Goal: Task Accomplishment & Management: Manage account settings

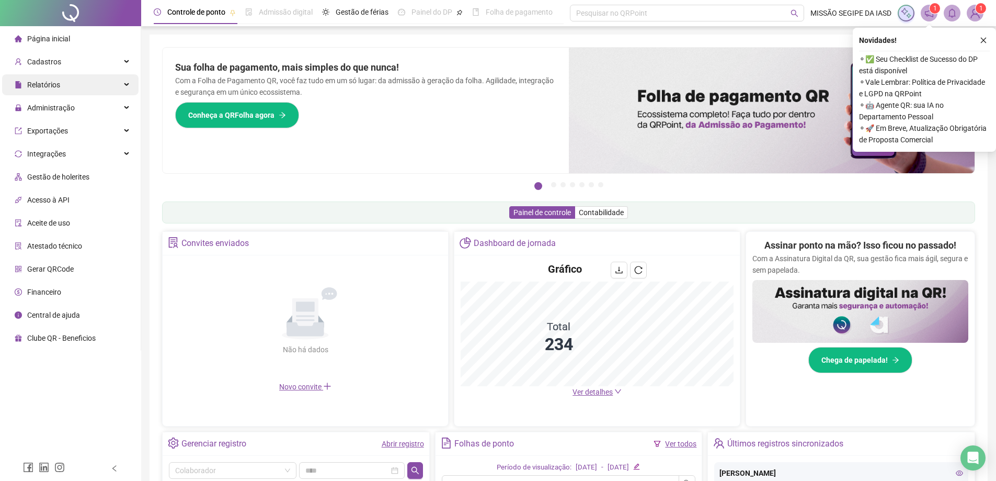
click at [80, 84] on div "Relatórios" at bounding box center [70, 84] width 136 height 21
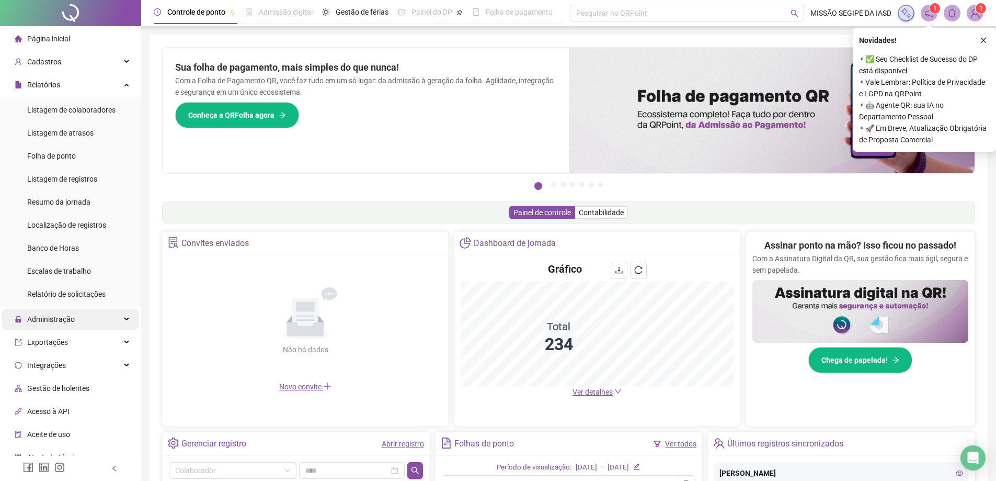
click at [84, 317] on div "Administração" at bounding box center [70, 319] width 136 height 21
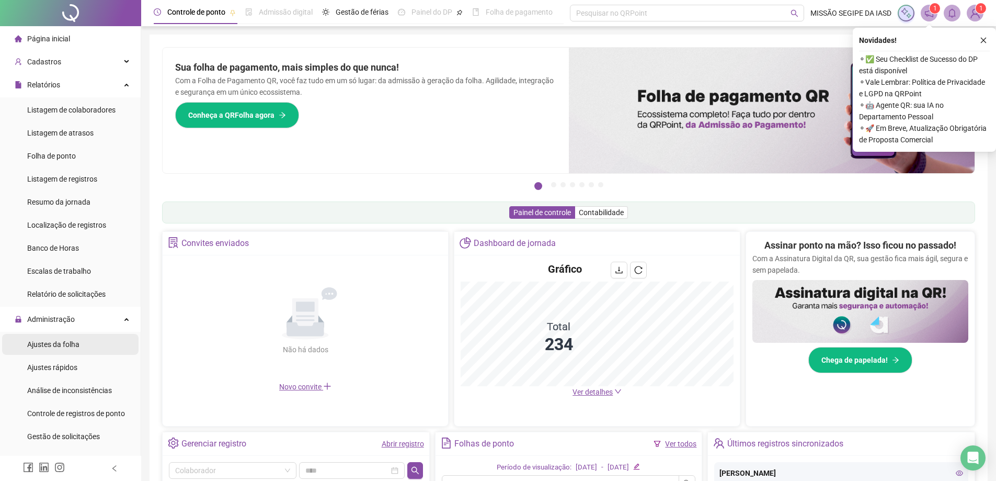
click at [83, 348] on li "Ajustes da folha" at bounding box center [70, 344] width 136 height 21
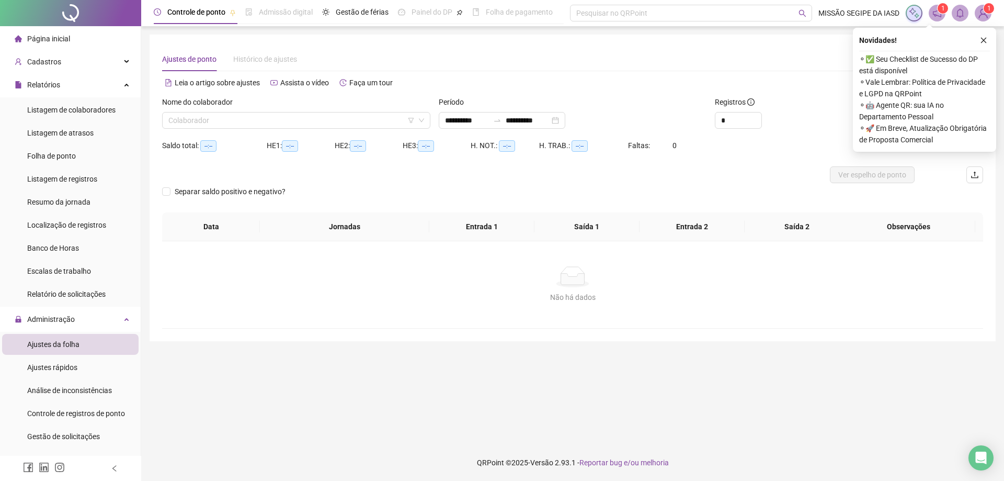
type input "**********"
click at [985, 44] on button "button" at bounding box center [983, 40] width 13 height 13
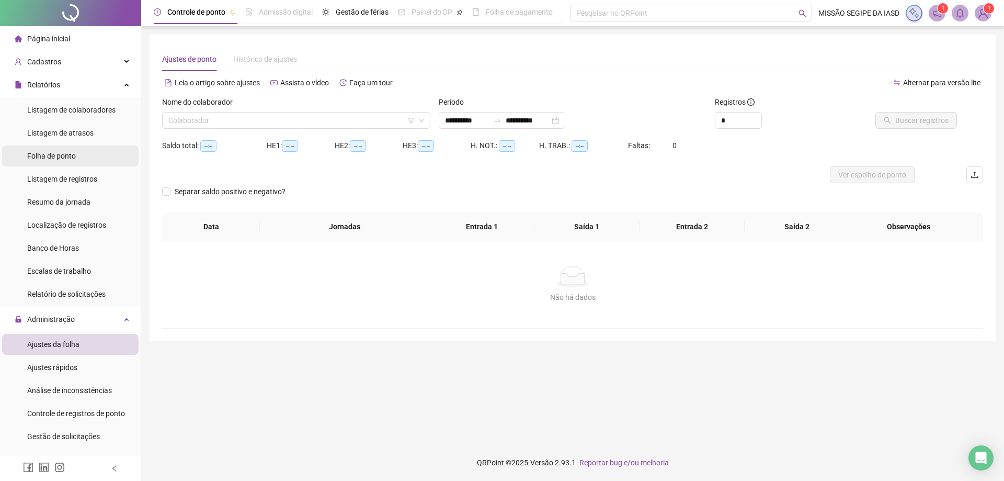
click at [51, 161] on div "Folha de ponto" at bounding box center [51, 155] width 49 height 21
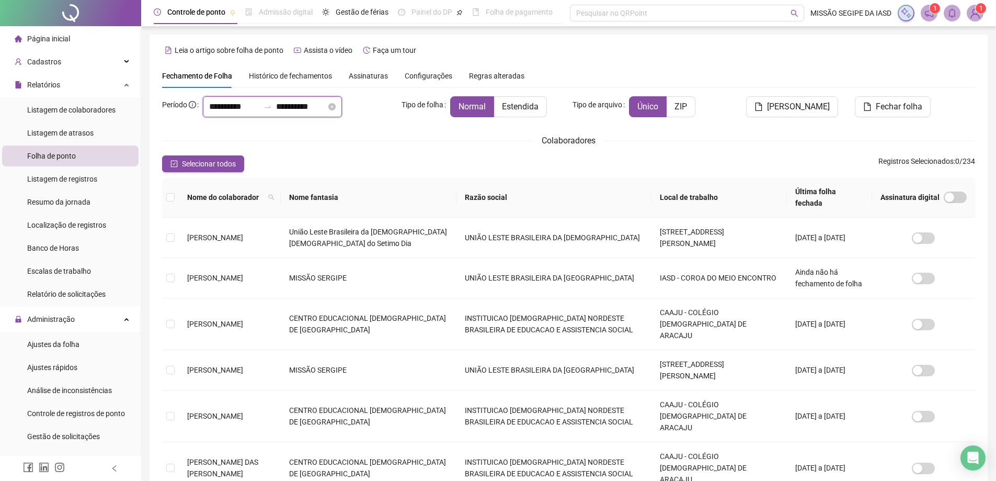
click at [229, 105] on input "**********" at bounding box center [234, 106] width 50 height 13
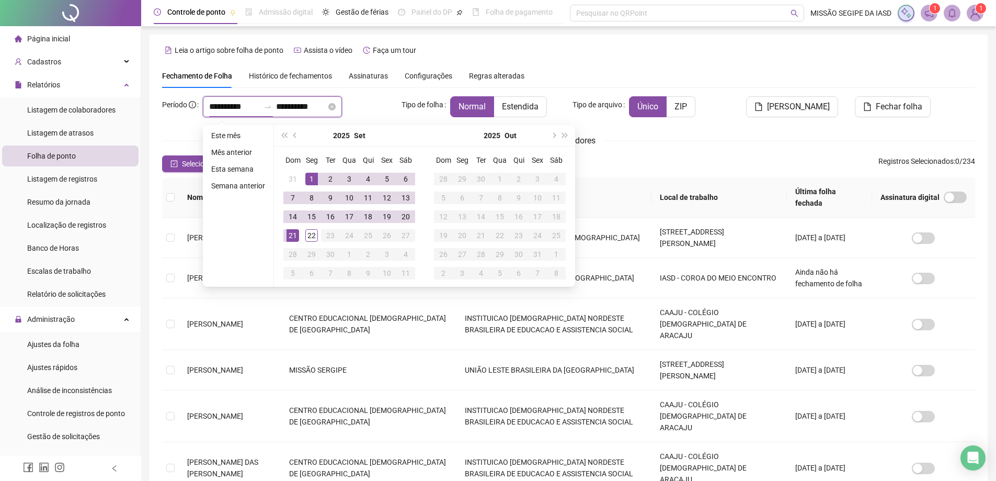
click at [218, 106] on input "**********" at bounding box center [234, 106] width 50 height 13
click at [295, 135] on span "prev-year" at bounding box center [295, 135] width 5 height 5
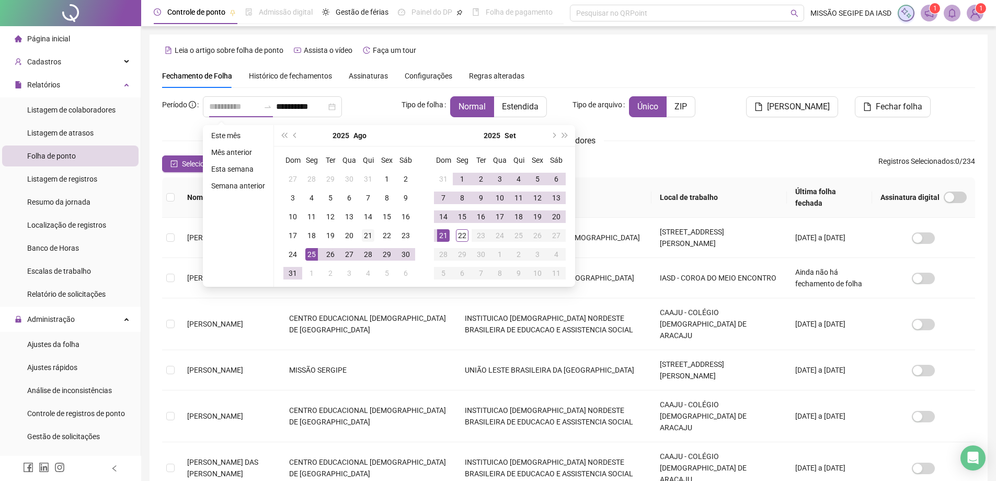
type input "**********"
click at [370, 239] on div "21" at bounding box center [368, 235] width 13 height 13
type input "**********"
click at [555, 221] on div "20" at bounding box center [556, 216] width 13 height 13
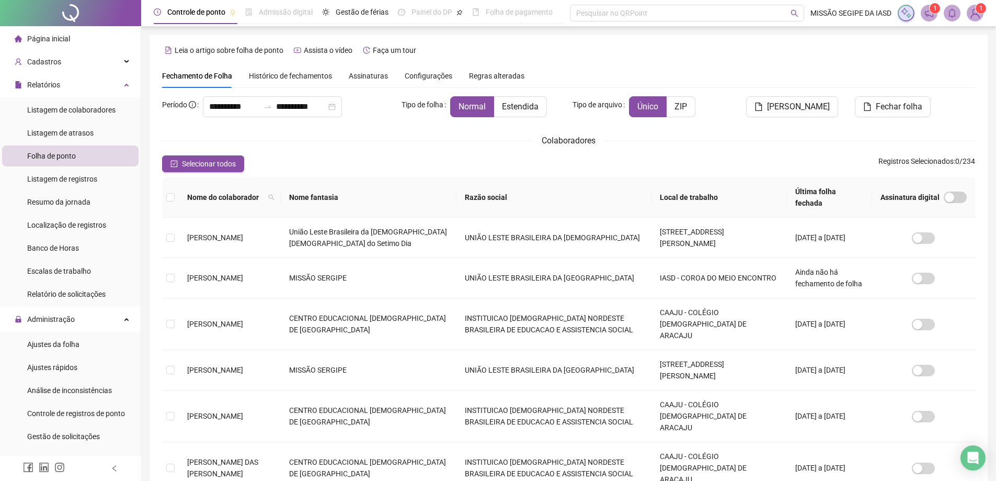
click at [281, 184] on th "Nome do colaborador" at bounding box center [230, 197] width 102 height 40
click at [277, 189] on span at bounding box center [271, 197] width 10 height 16
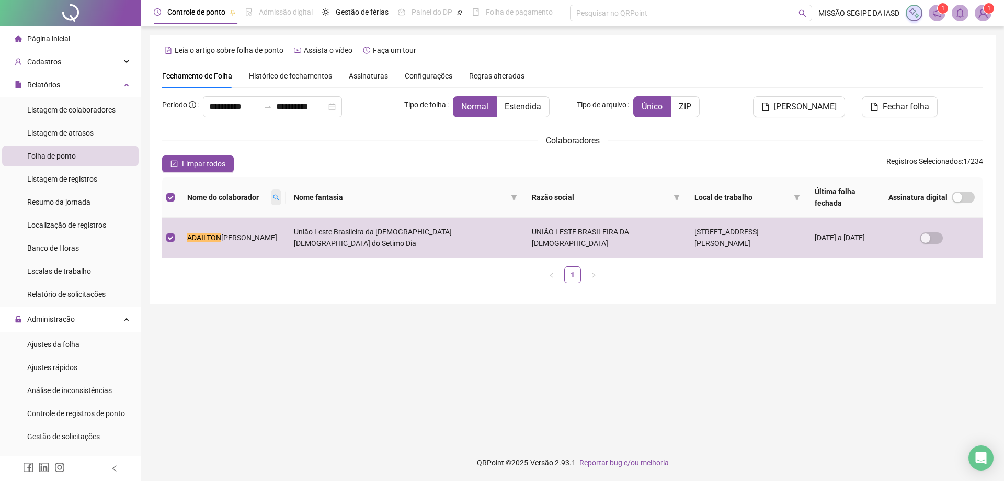
click at [271, 191] on span at bounding box center [276, 197] width 10 height 16
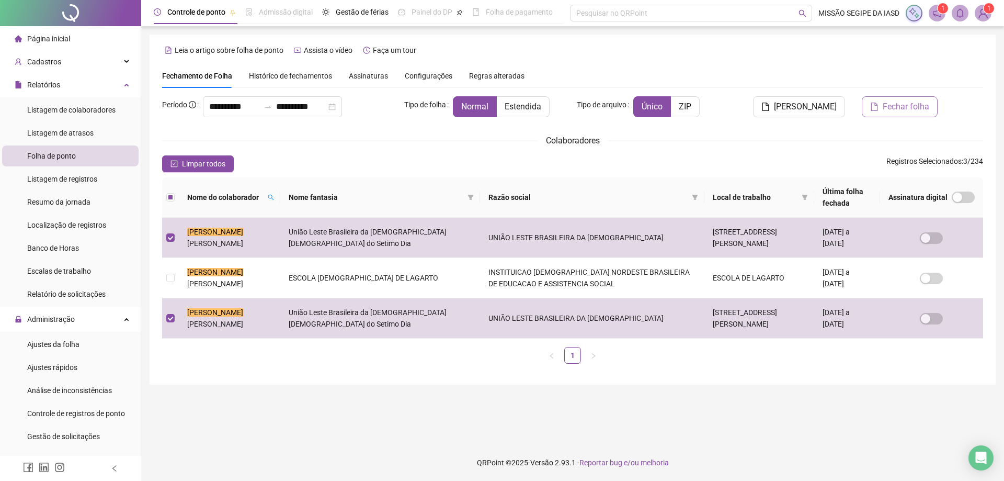
click at [894, 105] on span "Fechar folha" at bounding box center [906, 106] width 47 height 13
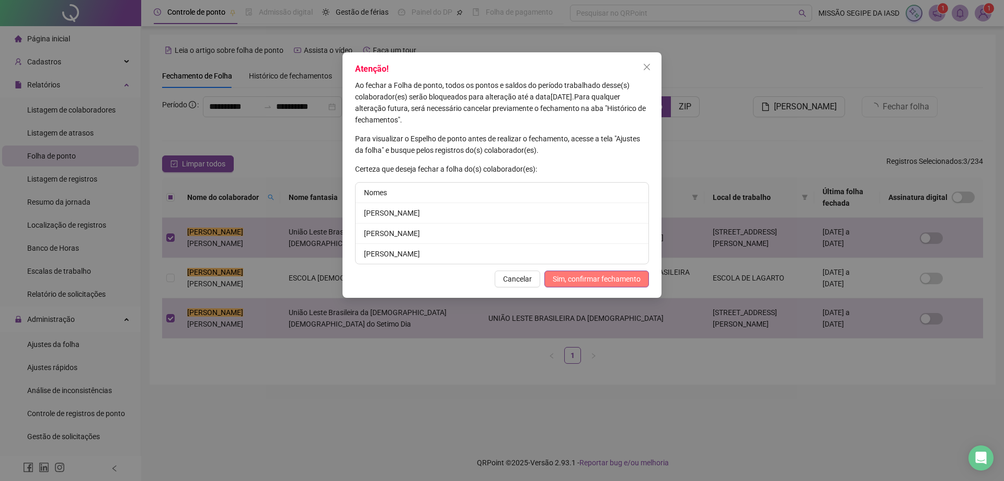
click at [589, 276] on span "Sim, confirmar fechamento" at bounding box center [597, 279] width 88 height 12
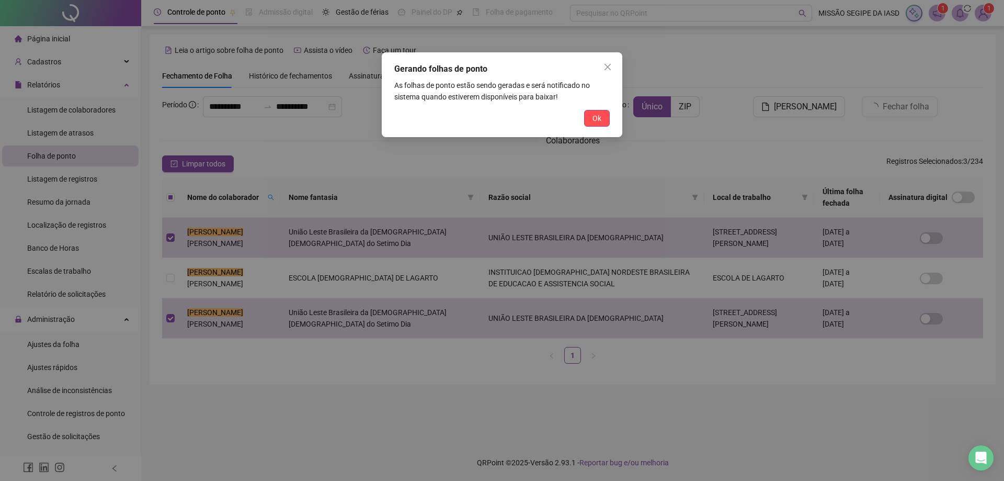
click at [583, 115] on div "Ok" at bounding box center [501, 118] width 215 height 17
click at [594, 115] on span "Ok" at bounding box center [596, 118] width 9 height 12
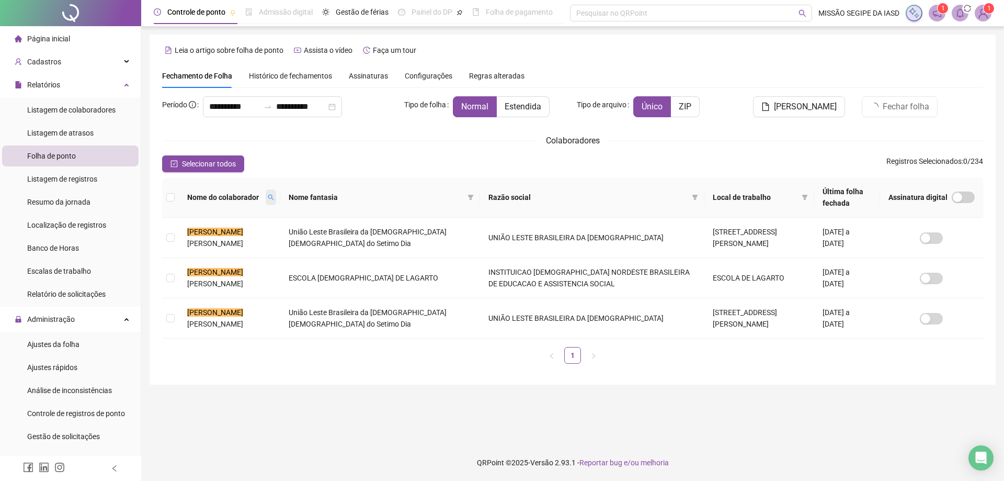
click at [274, 195] on icon "search" at bounding box center [271, 197] width 6 height 6
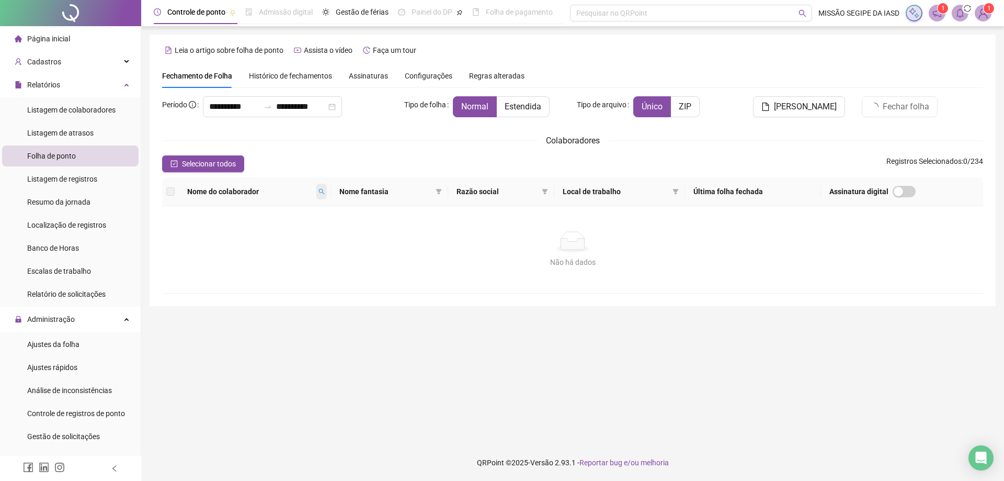
click at [323, 194] on span at bounding box center [321, 192] width 10 height 16
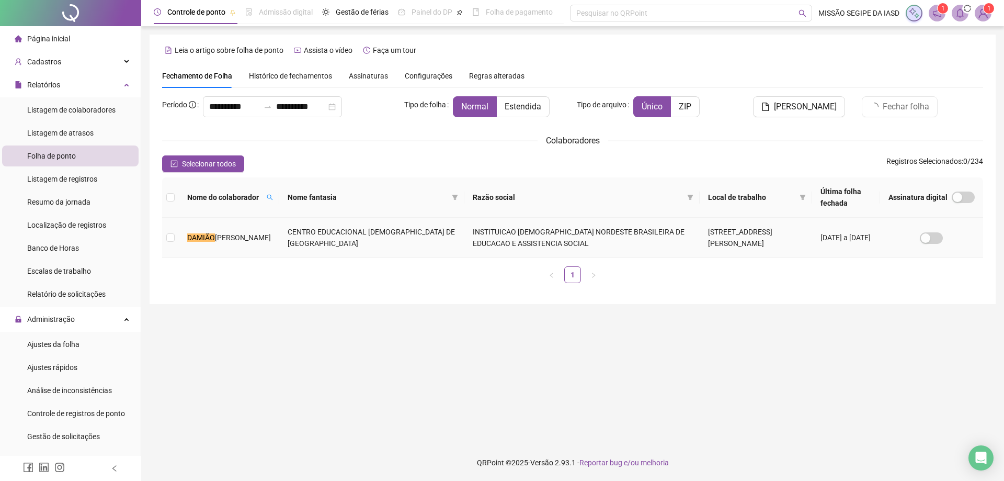
click at [175, 236] on td at bounding box center [170, 238] width 17 height 40
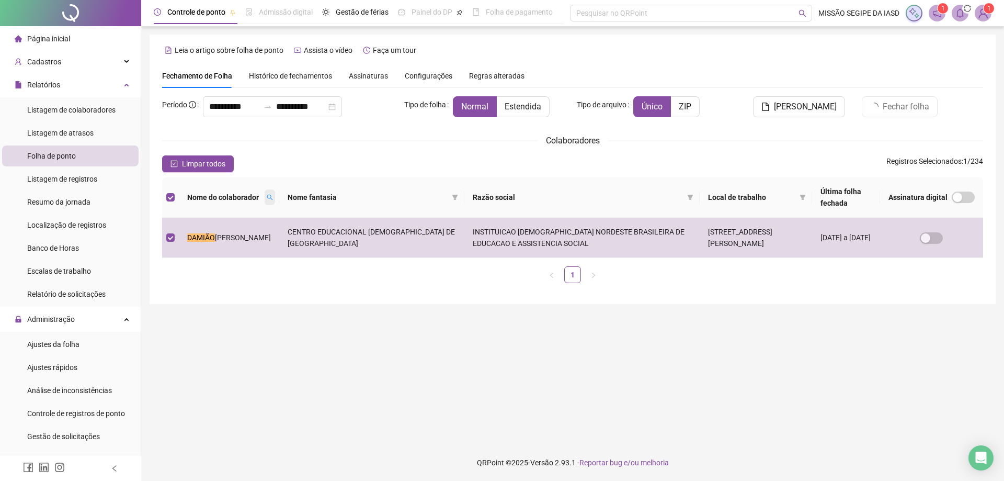
click at [275, 203] on span at bounding box center [270, 197] width 10 height 16
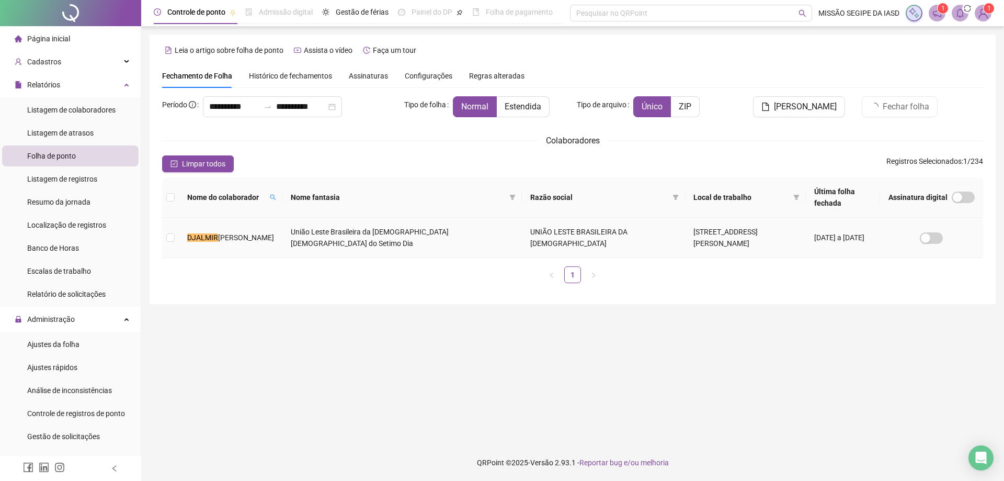
click at [175, 234] on td at bounding box center [170, 238] width 17 height 40
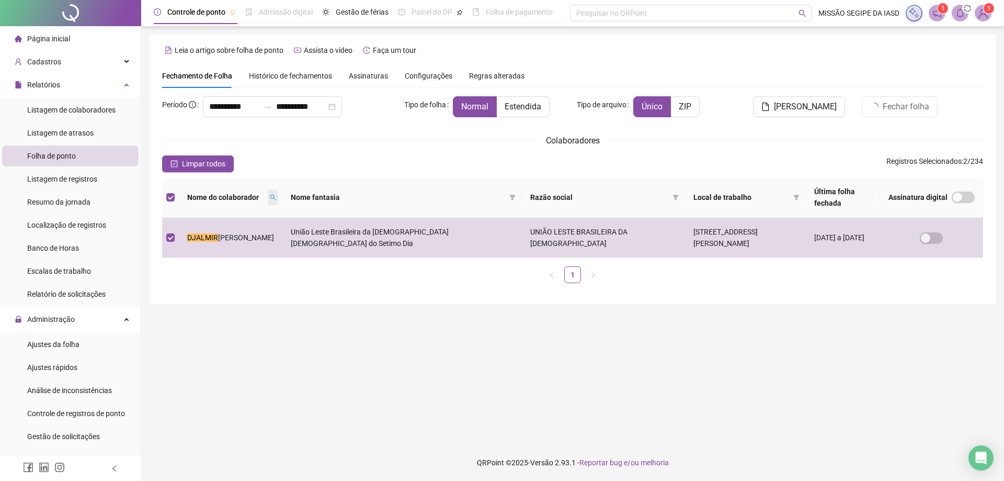
click at [270, 196] on icon "search" at bounding box center [273, 197] width 6 height 6
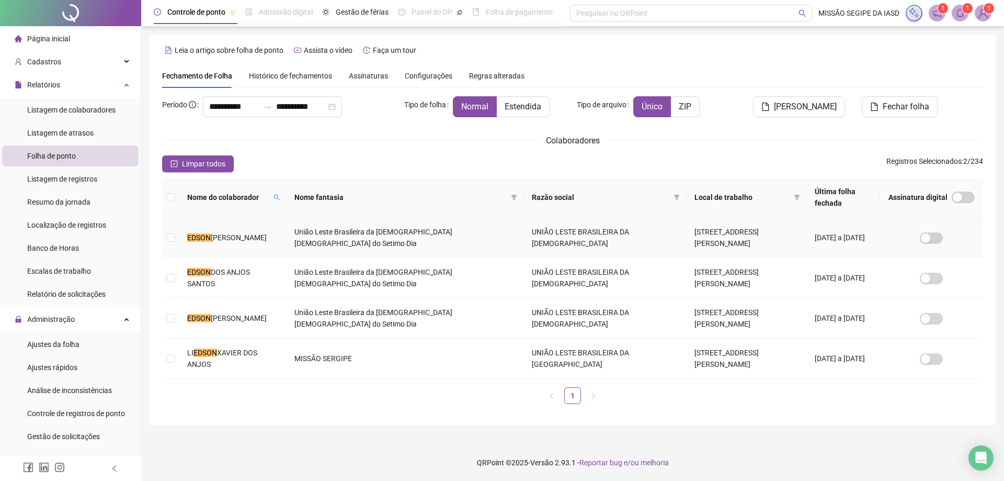
click at [166, 229] on td at bounding box center [170, 238] width 17 height 40
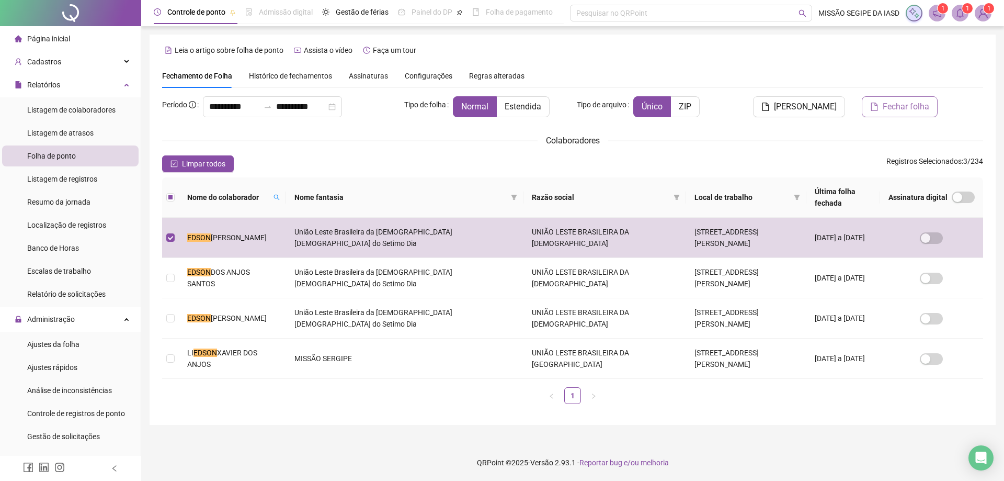
click at [900, 106] on span "Fechar folha" at bounding box center [906, 106] width 47 height 13
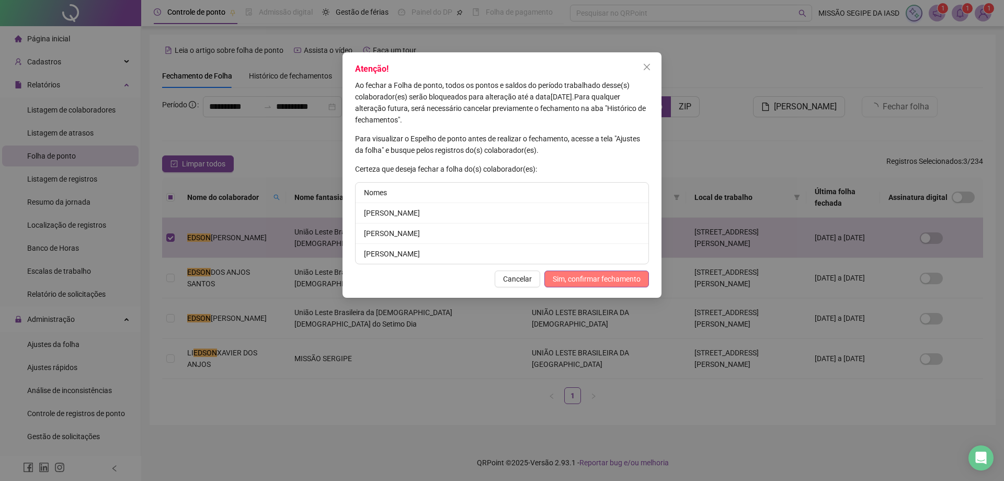
click at [622, 272] on button "Sim, confirmar fechamento" at bounding box center [596, 278] width 105 height 17
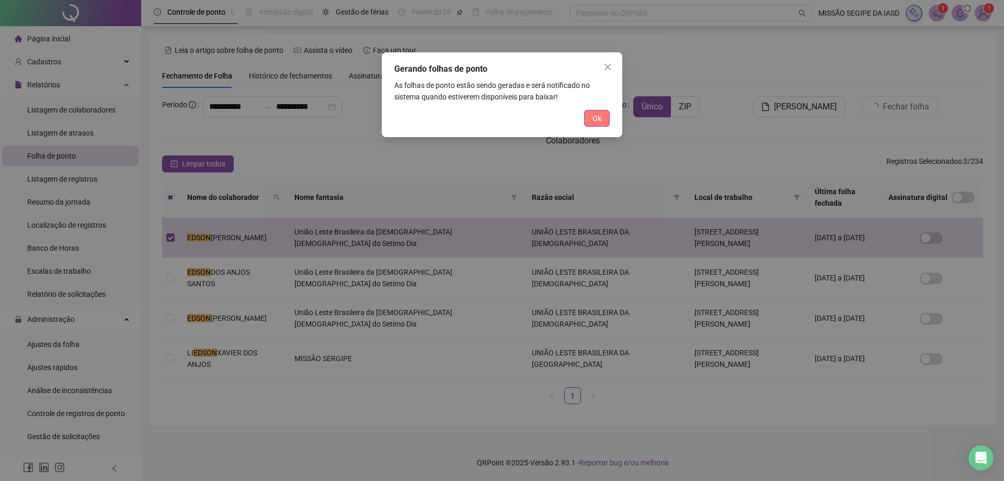
click at [608, 121] on button "Ok" at bounding box center [597, 118] width 26 height 17
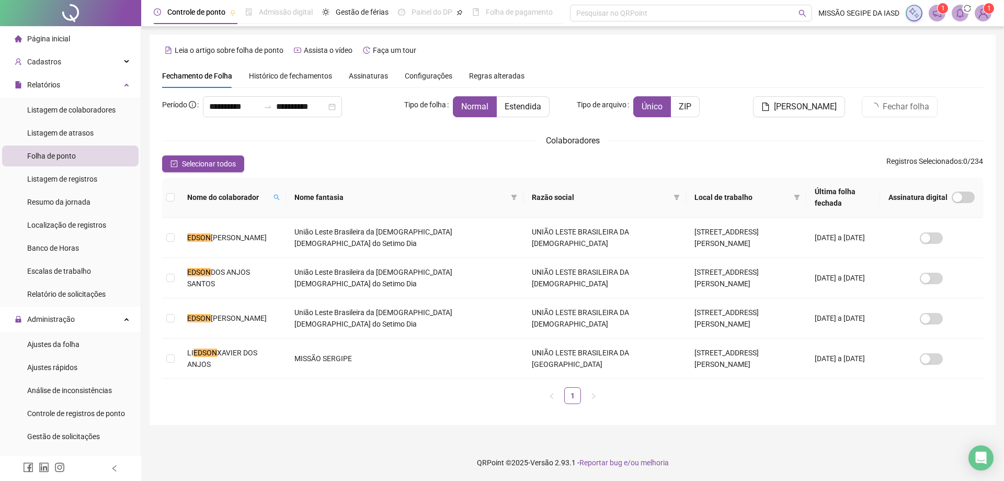
drag, startPoint x: 970, startPoint y: 13, endPoint x: 962, endPoint y: 13, distance: 8.4
click at [969, 13] on div "1 1" at bounding box center [949, 13] width 86 height 17
click at [961, 13] on icon "bell" at bounding box center [959, 12] width 9 height 9
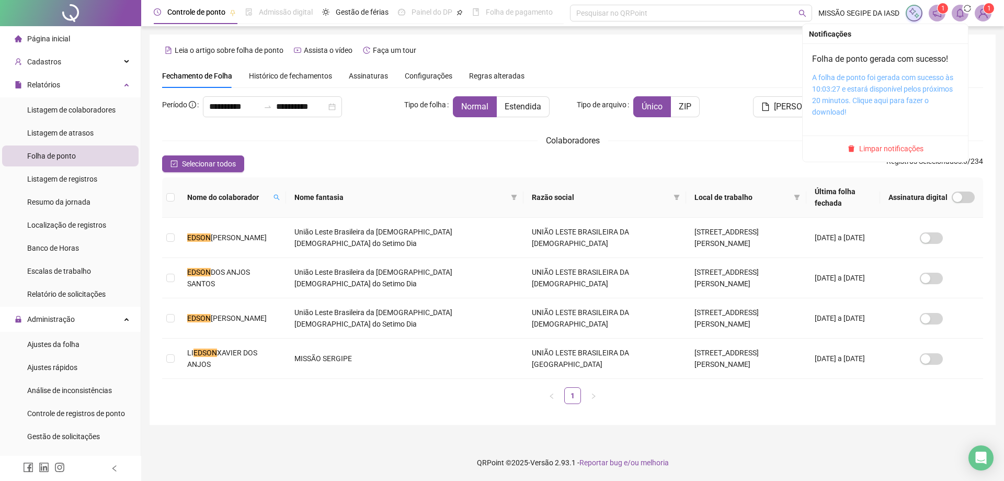
click at [903, 96] on link "A folha de ponto foi gerada com sucesso às 10:03:27 e estará disponível pelos p…" at bounding box center [882, 94] width 141 height 43
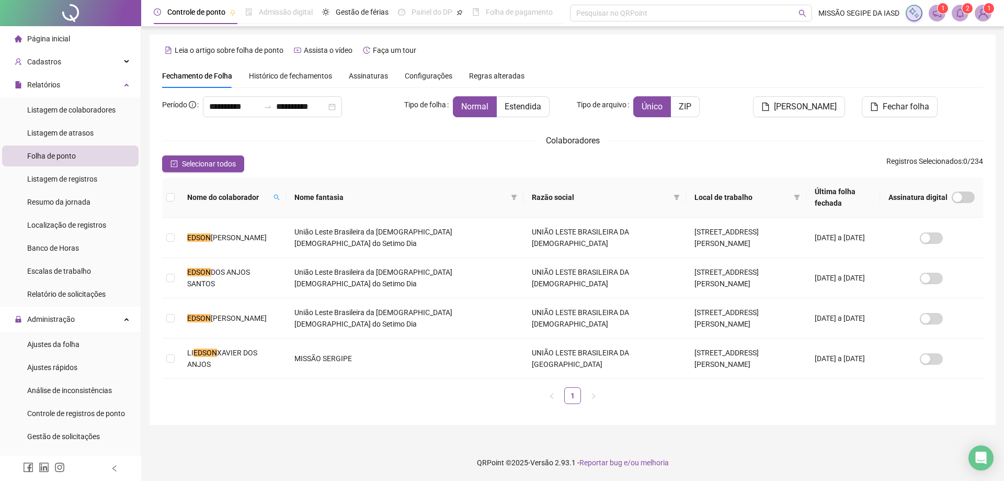
click at [970, 12] on sup "2" at bounding box center [967, 8] width 10 height 10
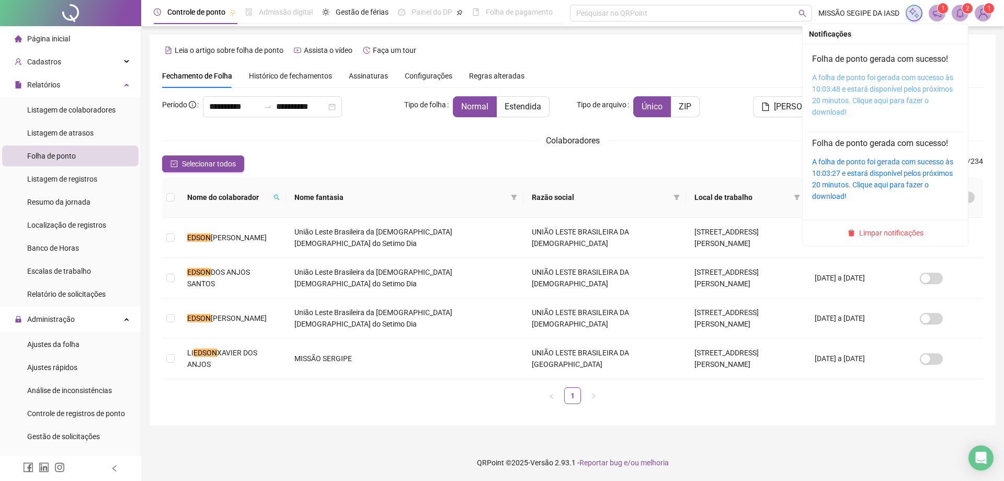
click at [892, 95] on link "A folha de ponto foi gerada com sucesso às 10:03:48 e estará disponível pelos p…" at bounding box center [882, 94] width 141 height 43
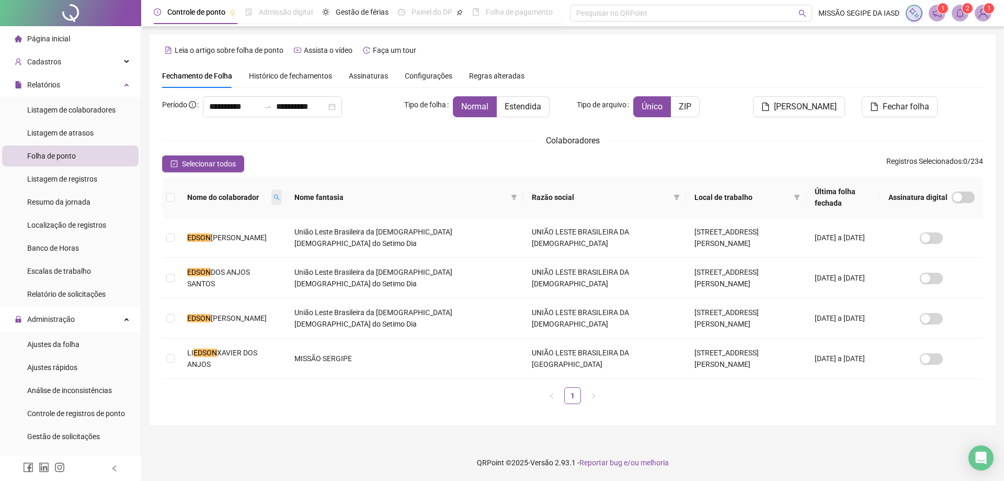
click at [271, 189] on span at bounding box center [276, 197] width 10 height 16
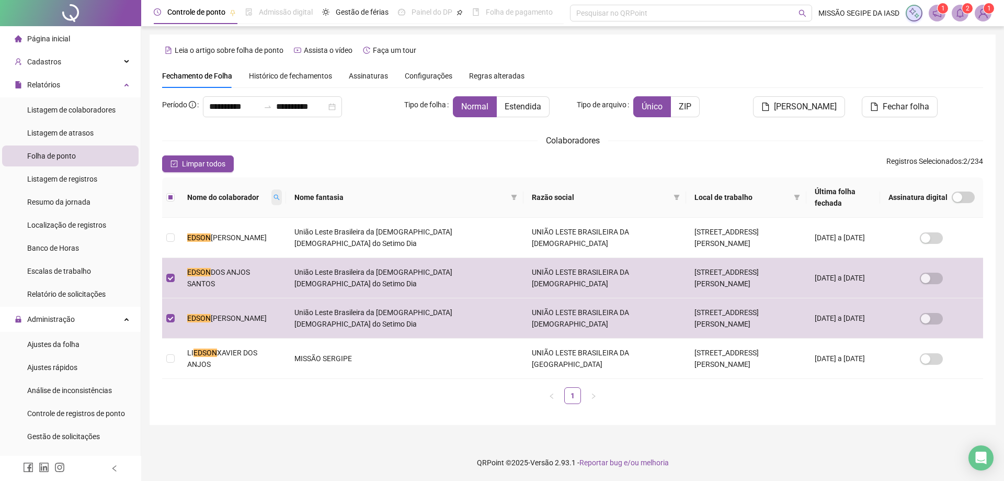
click at [273, 194] on icon "search" at bounding box center [276, 197] width 6 height 6
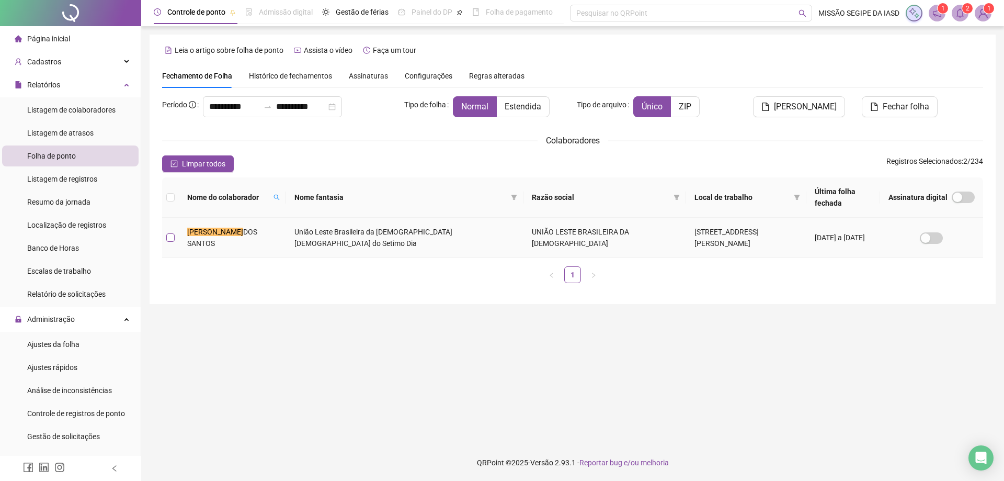
click at [170, 242] on label at bounding box center [170, 238] width 8 height 12
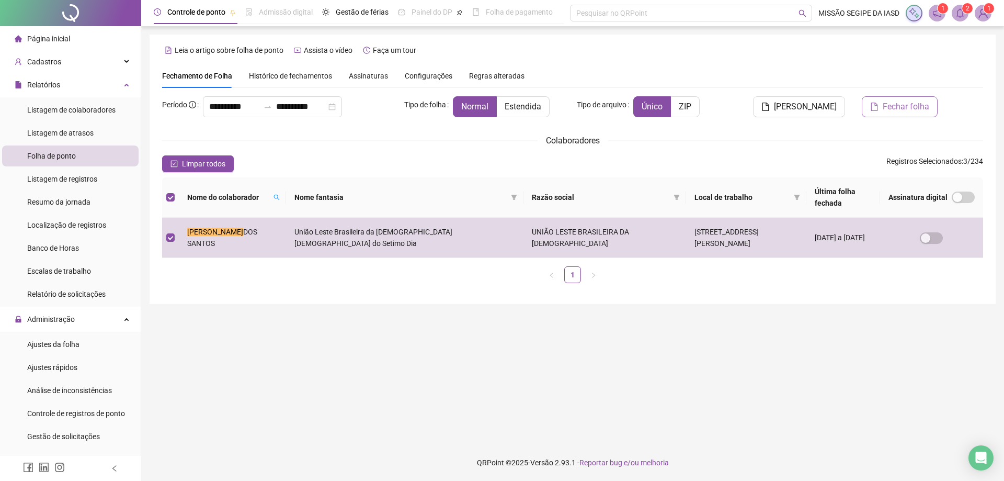
click at [884, 117] on button "Fechar folha" at bounding box center [900, 106] width 76 height 21
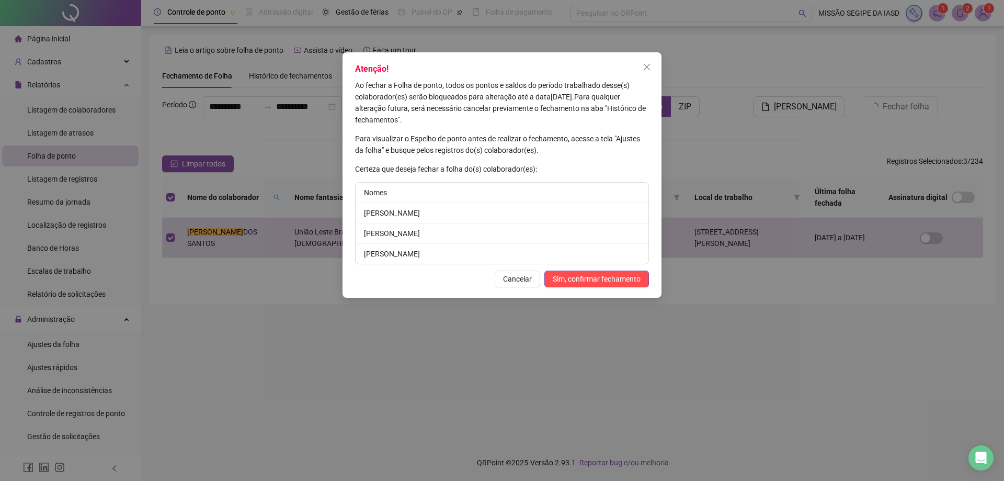
click at [607, 280] on span "Sim, confirmar fechamento" at bounding box center [597, 279] width 88 height 12
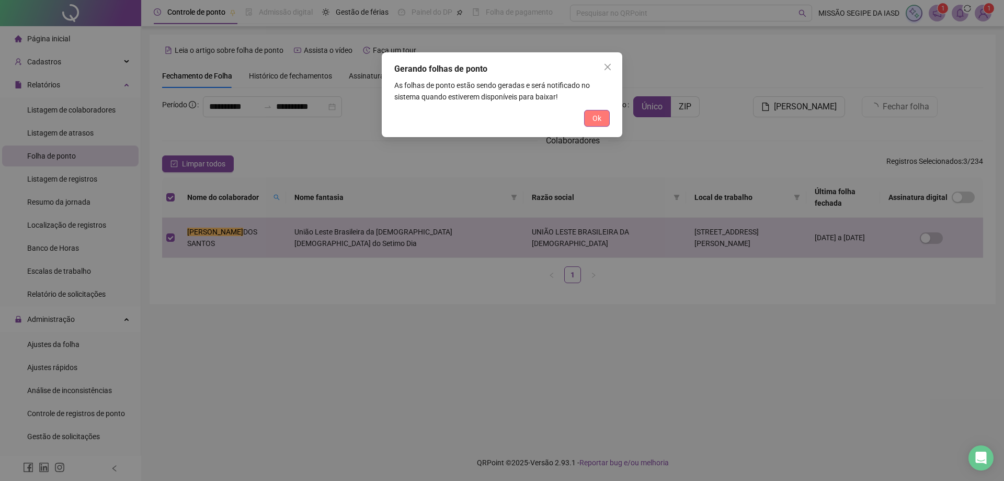
click at [592, 126] on button "Ok" at bounding box center [597, 118] width 26 height 17
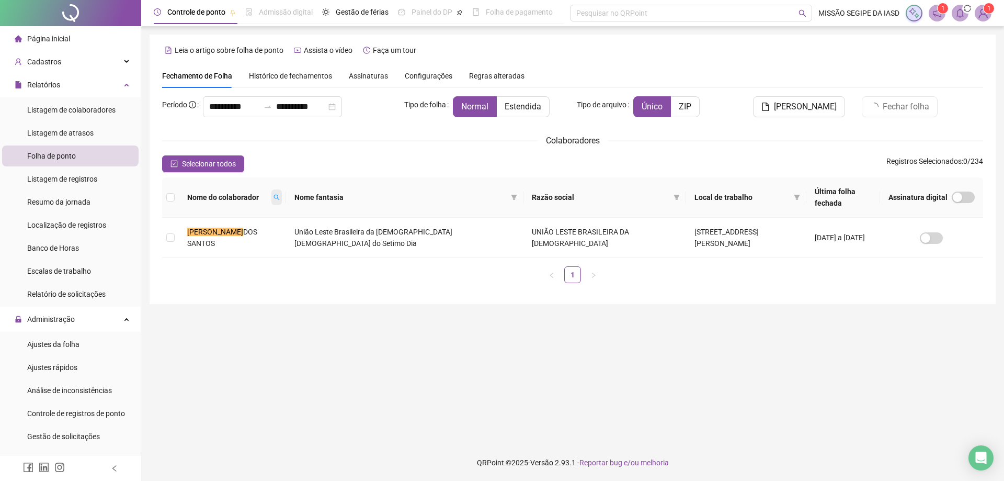
click at [273, 195] on icon "search" at bounding box center [276, 197] width 6 height 6
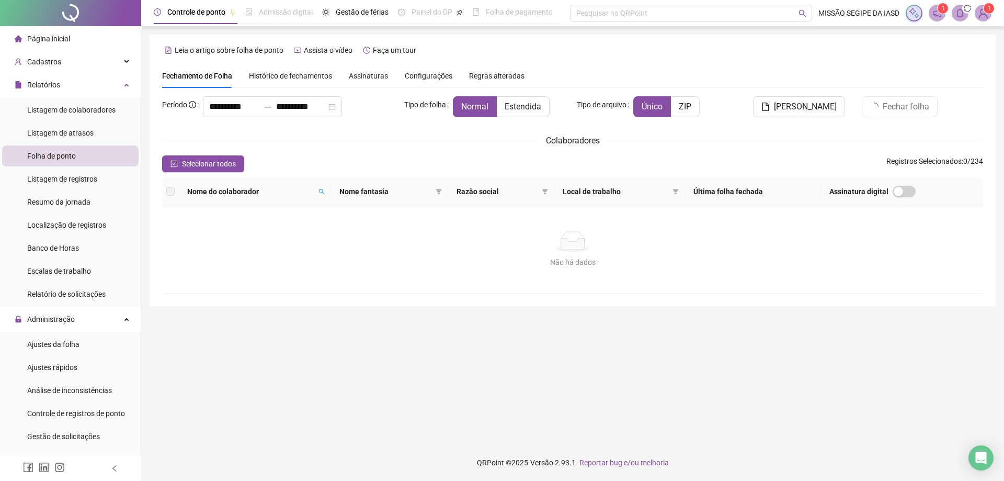
click at [335, 189] on th "Nome fantasia" at bounding box center [389, 191] width 117 height 29
click at [325, 189] on icon "search" at bounding box center [321, 191] width 6 height 6
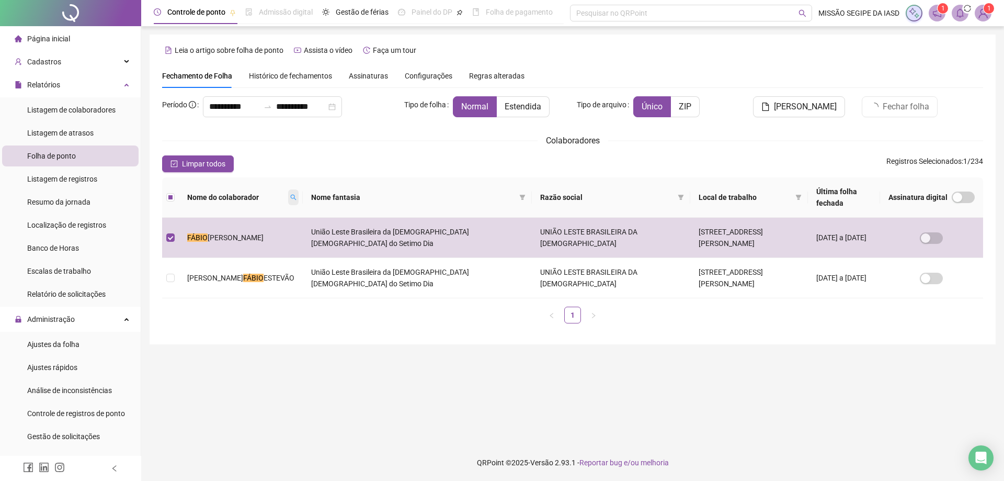
click at [290, 196] on icon "search" at bounding box center [293, 197] width 6 height 6
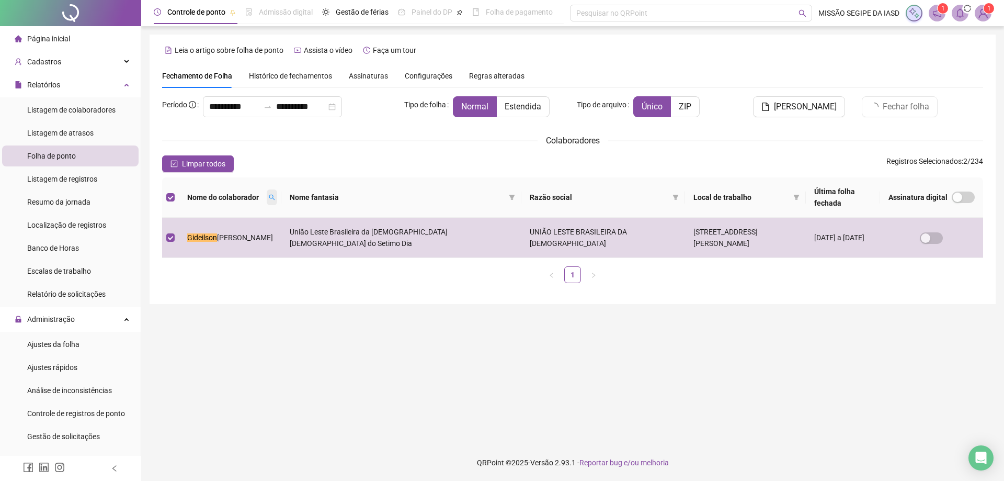
click at [267, 201] on span at bounding box center [272, 197] width 10 height 16
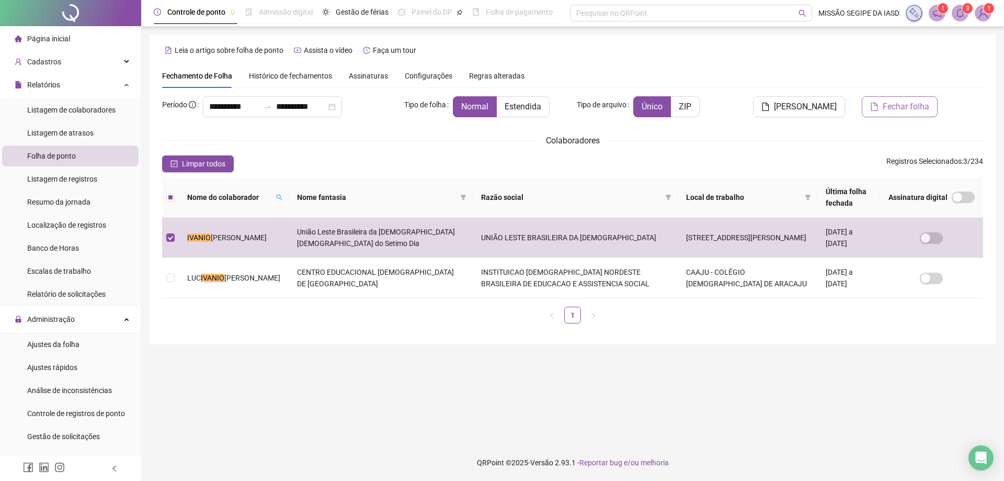
click at [902, 108] on span "Fechar folha" at bounding box center [906, 106] width 47 height 13
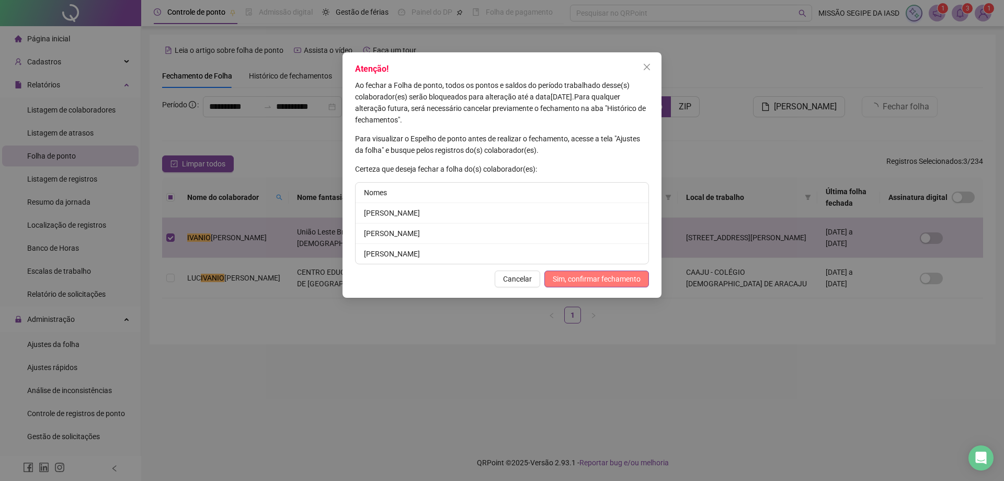
click at [556, 278] on span "Sim, confirmar fechamento" at bounding box center [597, 279] width 88 height 12
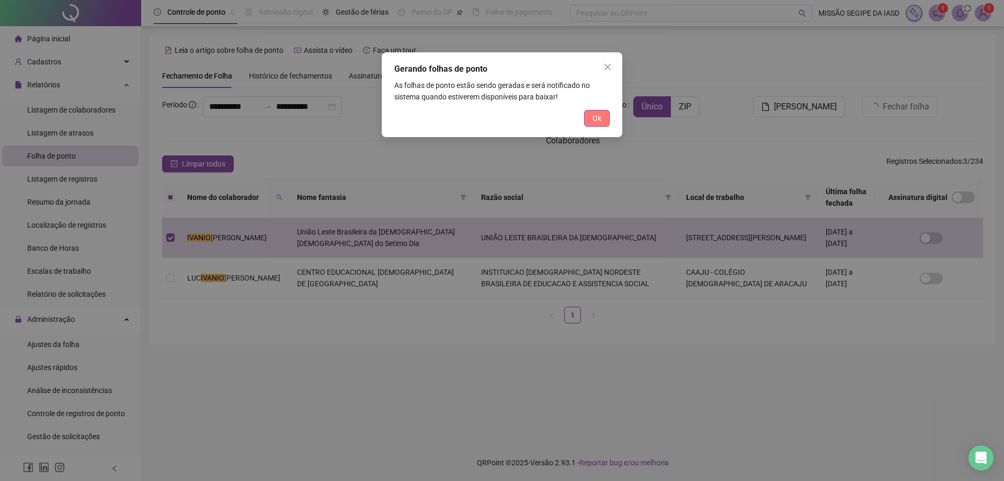
click at [590, 116] on button "Ok" at bounding box center [597, 118] width 26 height 17
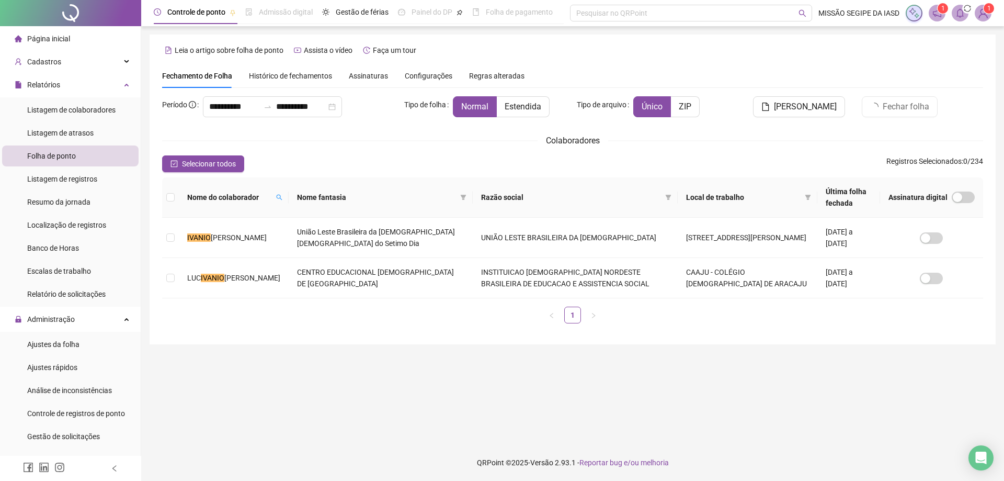
click at [963, 16] on icon "bell" at bounding box center [959, 12] width 7 height 9
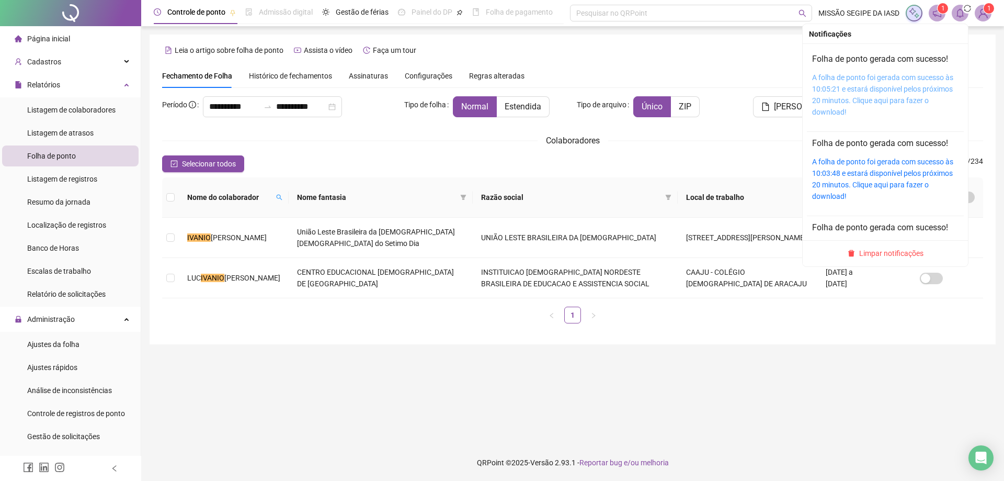
click at [905, 85] on link "A folha de ponto foi gerada com sucesso às 10:05:21 e estará disponível pelos p…" at bounding box center [882, 94] width 141 height 43
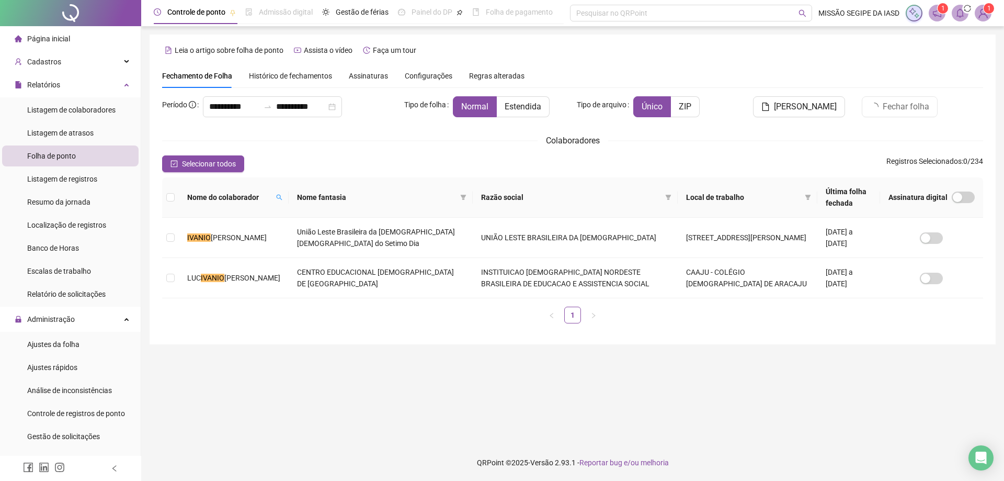
click at [835, 15] on span "MISSÃO SEGIPE DA IASD" at bounding box center [858, 13] width 81 height 12
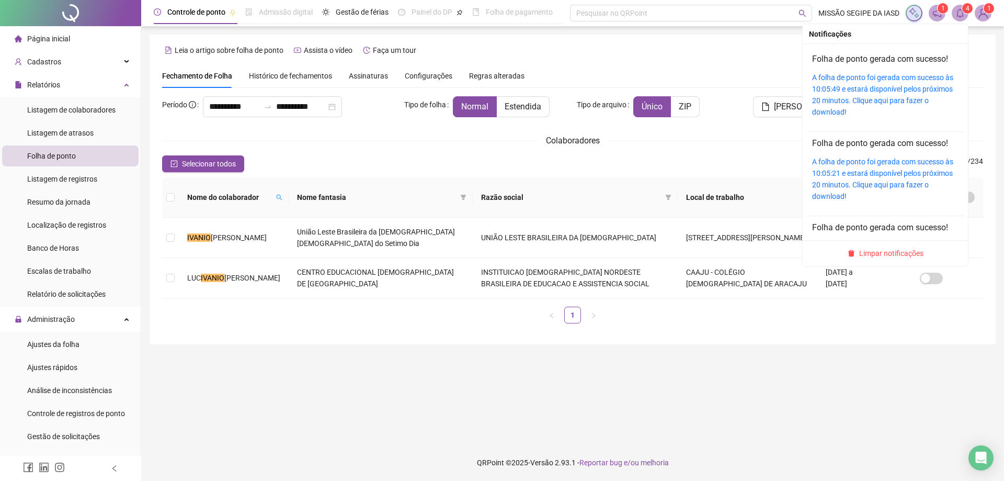
click at [957, 12] on icon "bell" at bounding box center [959, 12] width 9 height 9
click at [894, 86] on link "A folha de ponto foi gerada com sucesso às 10:05:49 e estará disponível pelos p…" at bounding box center [882, 94] width 141 height 43
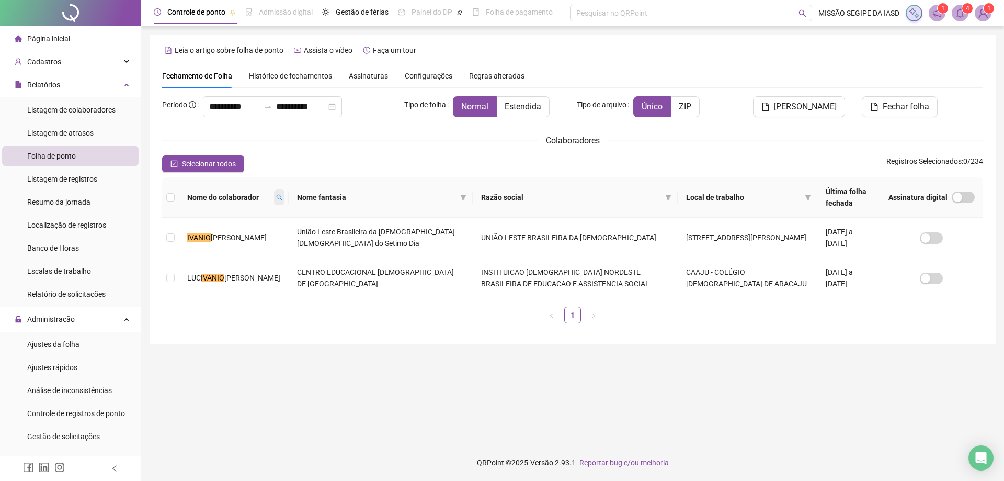
click at [276, 199] on icon "search" at bounding box center [279, 197] width 6 height 6
type input "*"
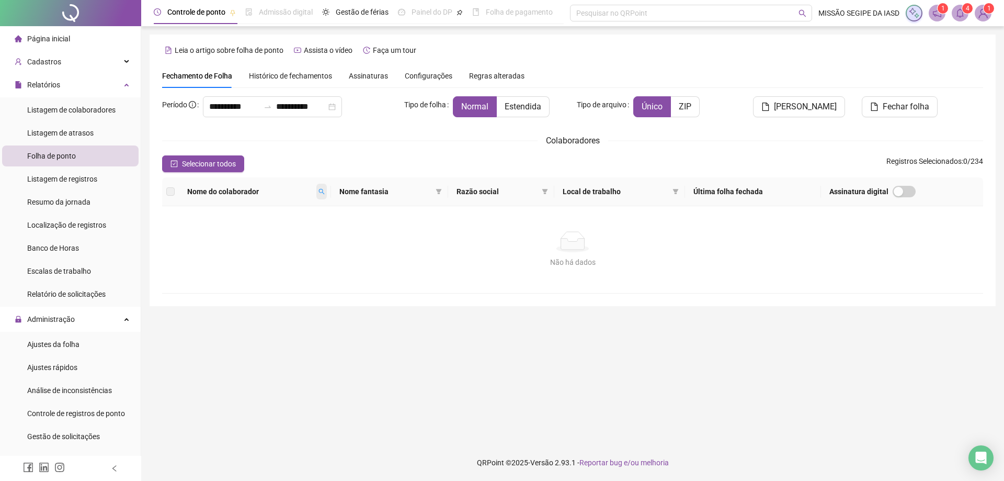
click at [325, 193] on icon "search" at bounding box center [321, 191] width 6 height 6
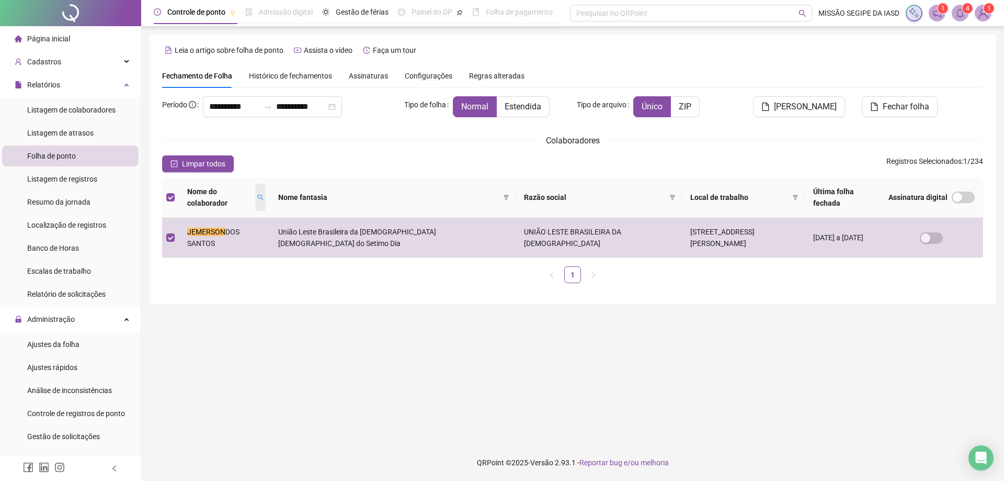
click at [264, 195] on span at bounding box center [260, 197] width 10 height 27
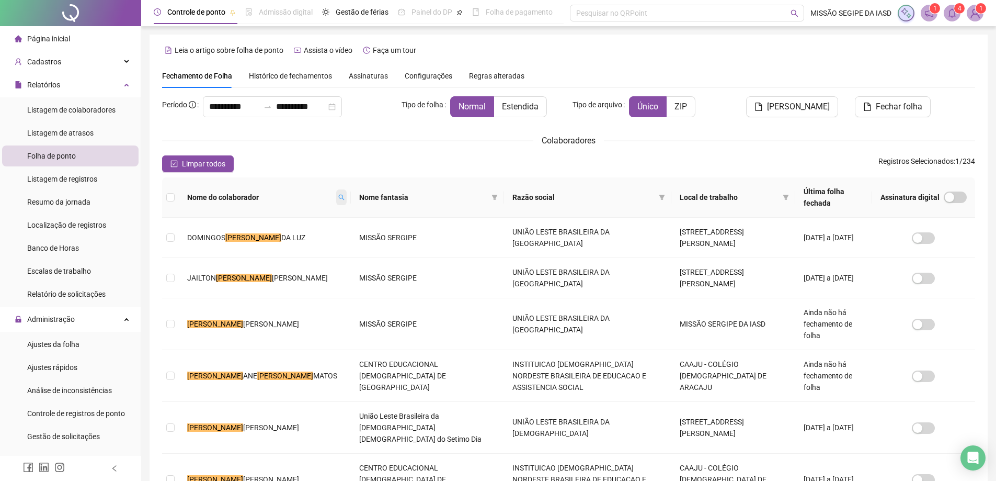
click at [336, 189] on span at bounding box center [341, 197] width 10 height 16
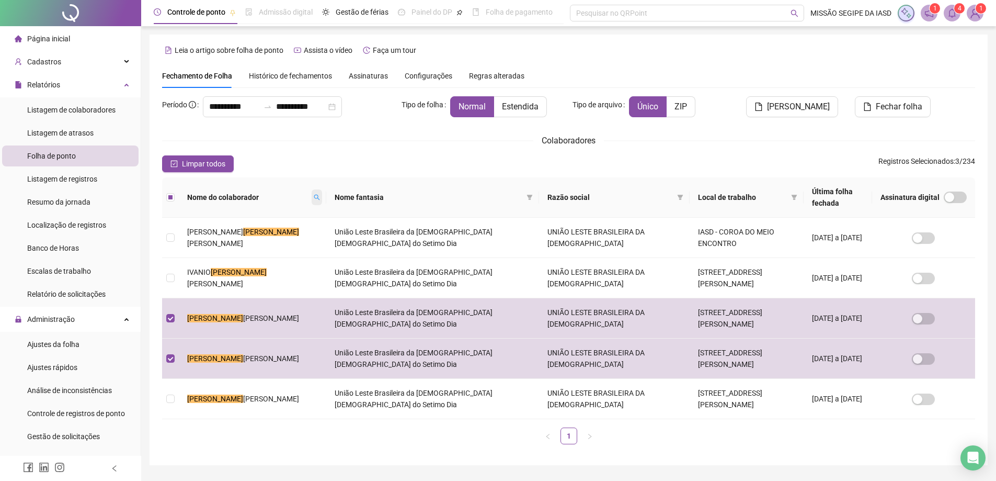
click at [314, 196] on icon "search" at bounding box center [317, 197] width 6 height 6
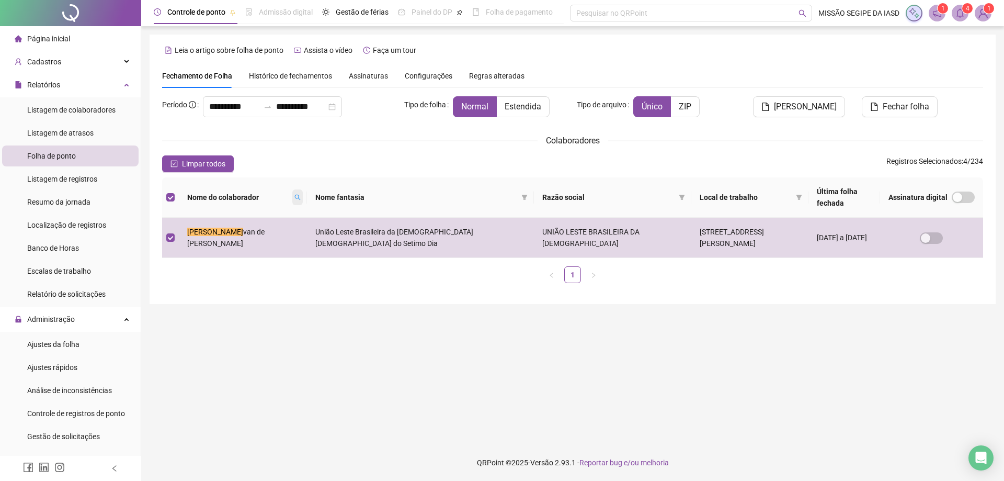
click at [292, 191] on span at bounding box center [297, 197] width 10 height 16
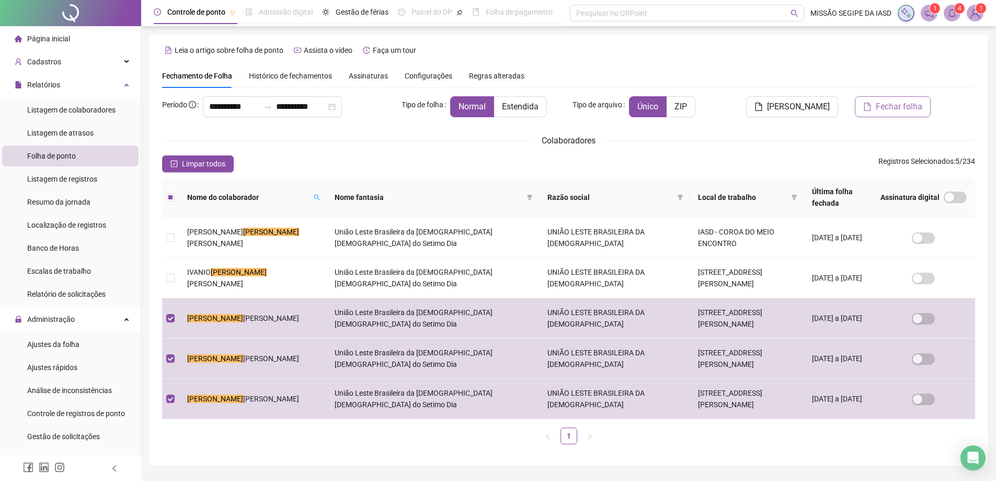
click at [905, 103] on span "Fechar folha" at bounding box center [899, 106] width 47 height 13
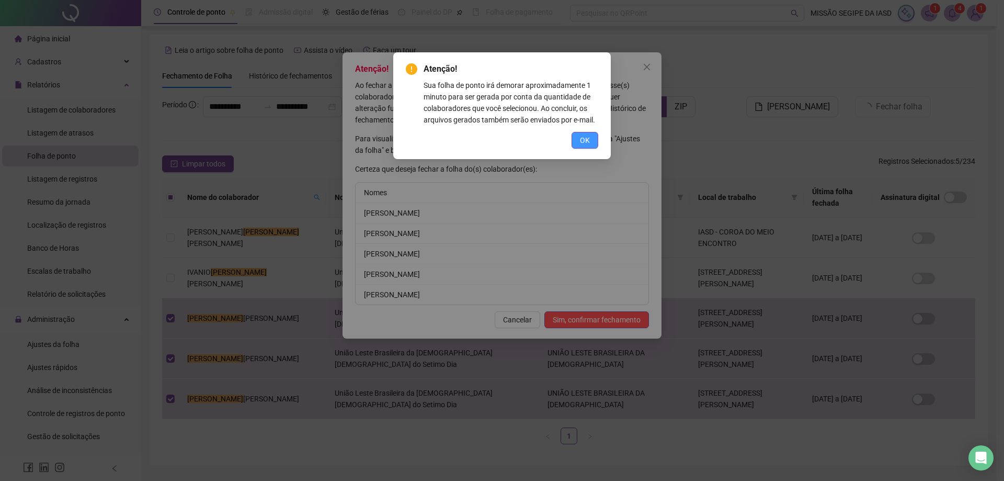
click at [587, 143] on span "OK" at bounding box center [585, 140] width 10 height 12
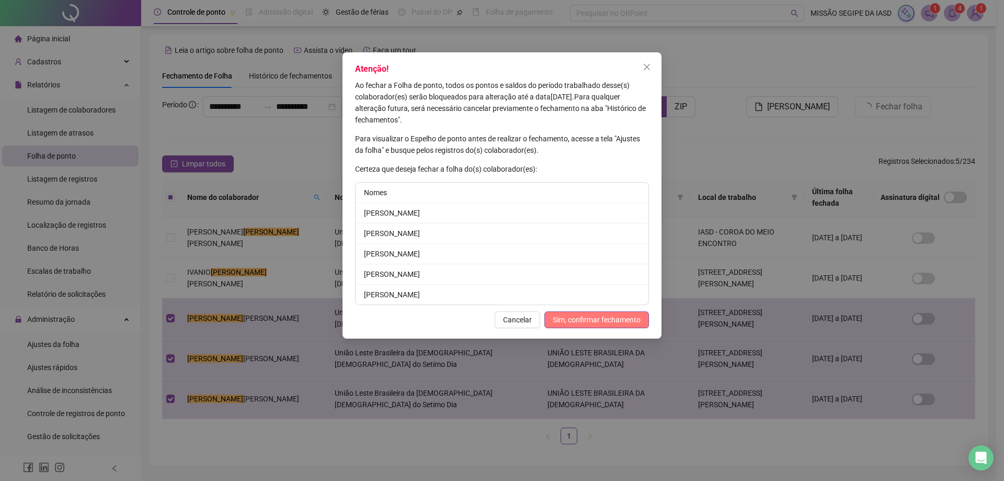
click at [583, 319] on span "Sim, confirmar fechamento" at bounding box center [597, 320] width 88 height 12
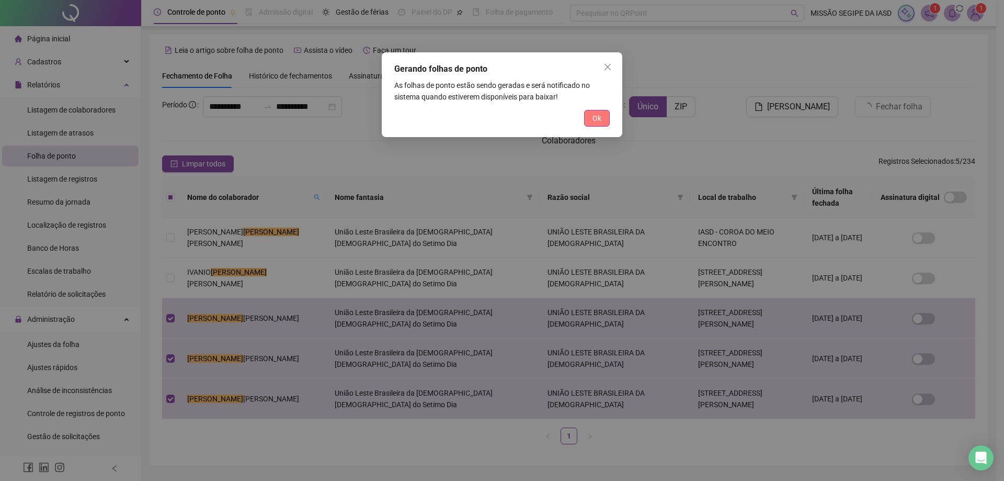
click at [586, 117] on button "Ok" at bounding box center [597, 118] width 26 height 17
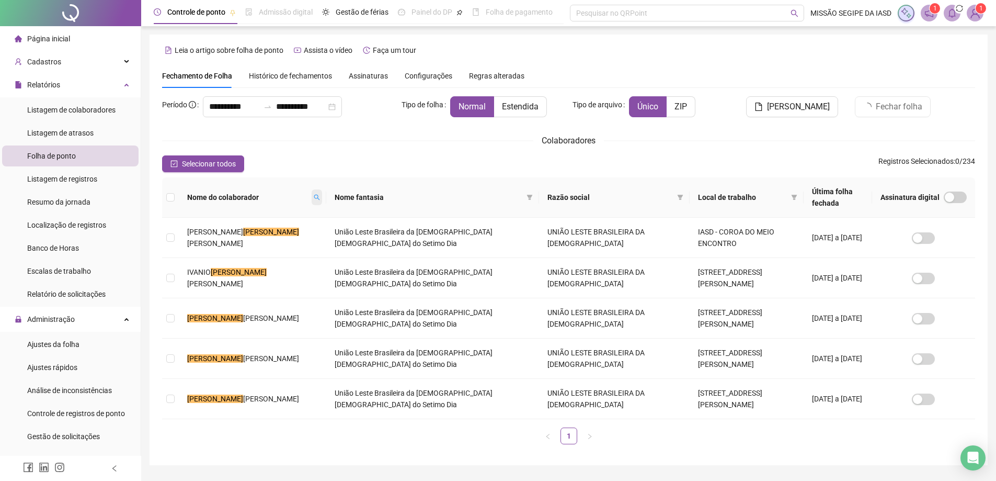
click at [314, 196] on icon "search" at bounding box center [317, 197] width 6 height 6
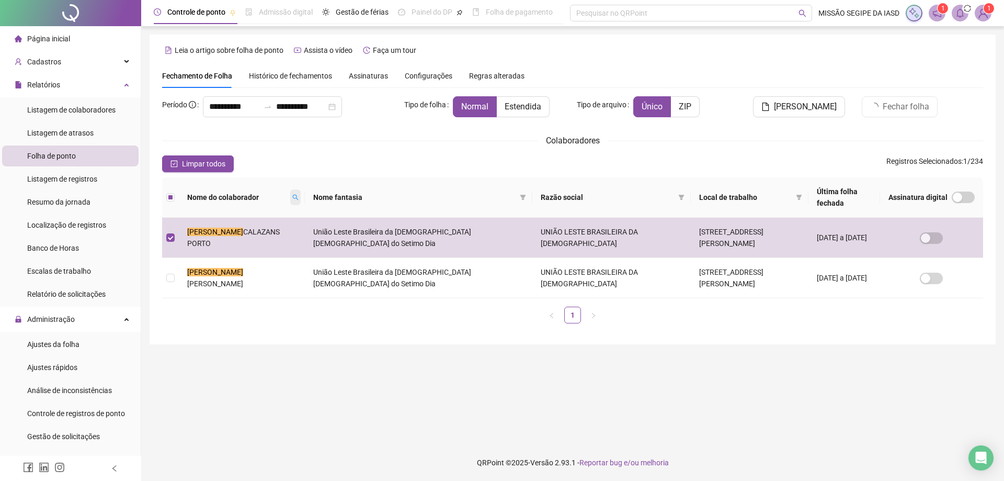
click at [292, 200] on icon "search" at bounding box center [295, 197] width 6 height 6
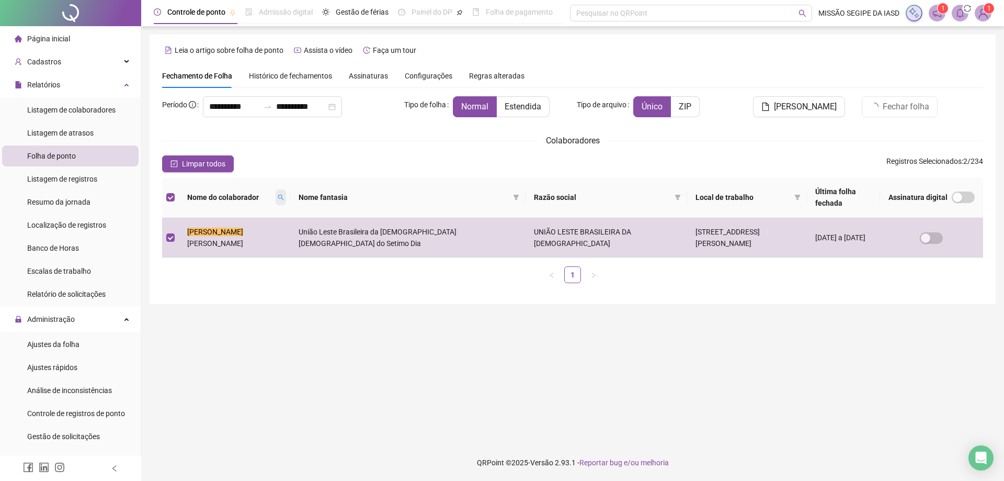
click at [278, 196] on icon "search" at bounding box center [281, 197] width 6 height 6
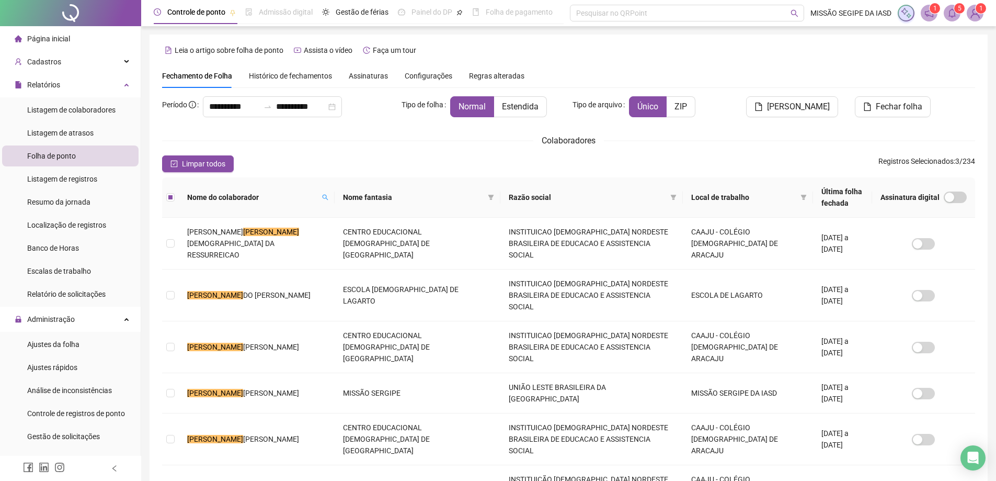
click at [954, 14] on icon "bell" at bounding box center [951, 12] width 9 height 9
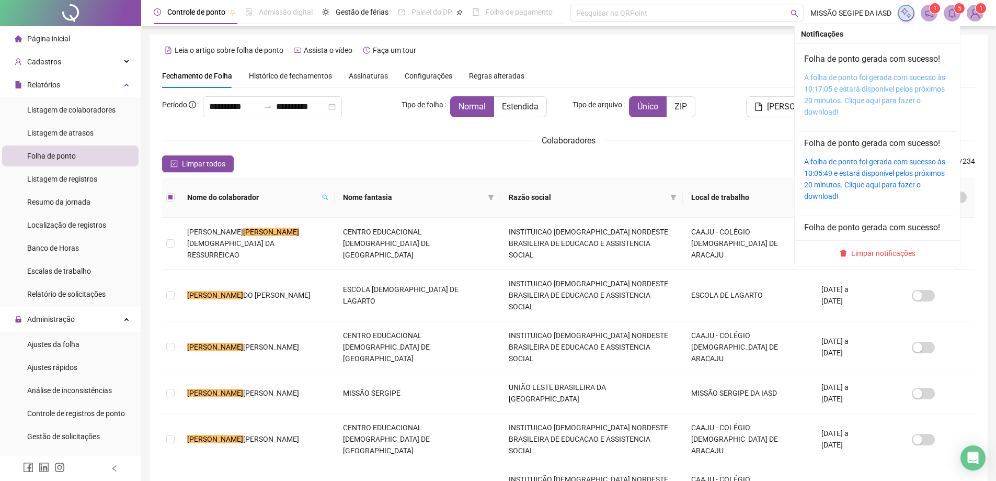
click at [894, 77] on link "A folha de ponto foi gerada com sucesso às 10:17:05 e estará disponível pelos p…" at bounding box center [874, 94] width 141 height 43
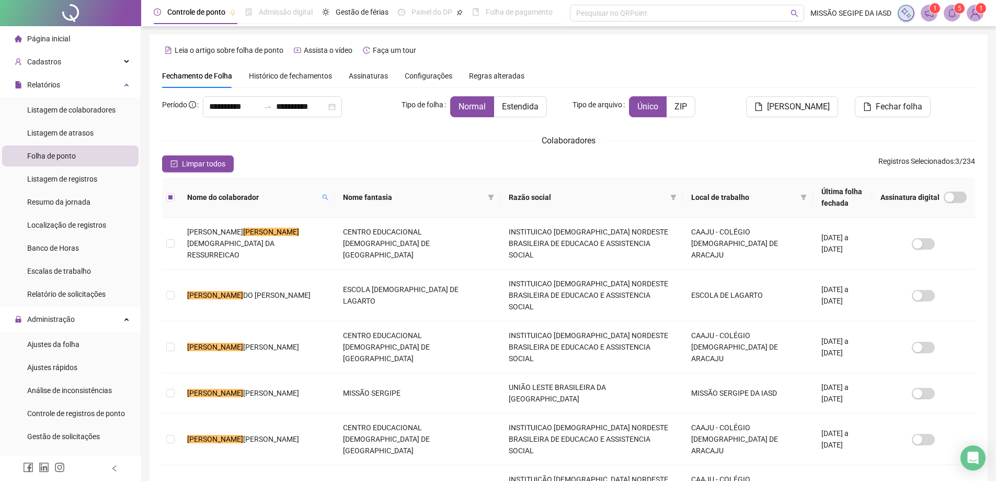
click at [906, 109] on span "Fechar folha" at bounding box center [899, 106] width 47 height 13
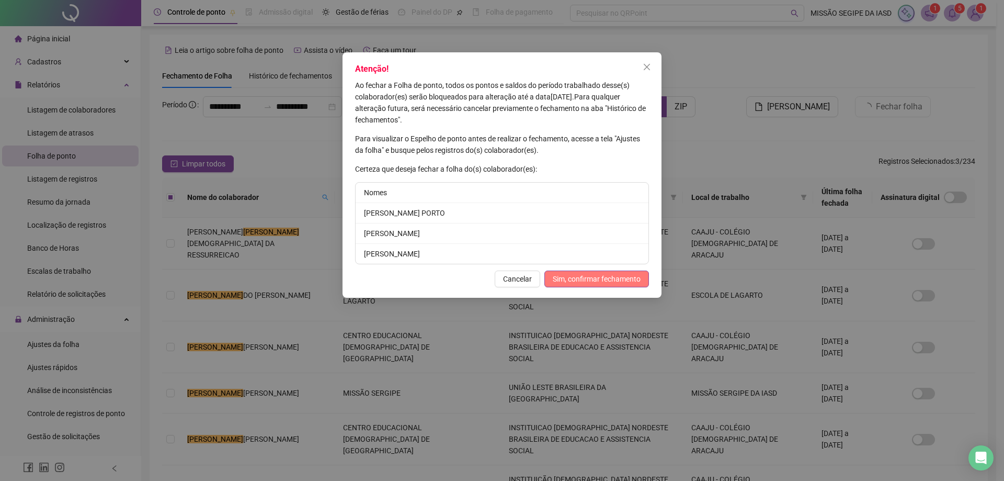
click at [620, 274] on span "Sim, confirmar fechamento" at bounding box center [597, 279] width 88 height 12
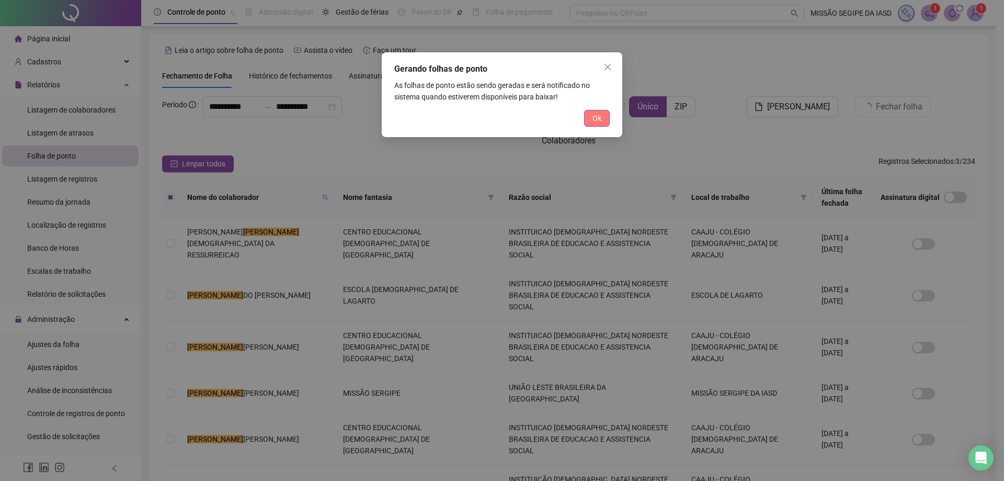
click at [596, 117] on span "Ok" at bounding box center [596, 118] width 9 height 12
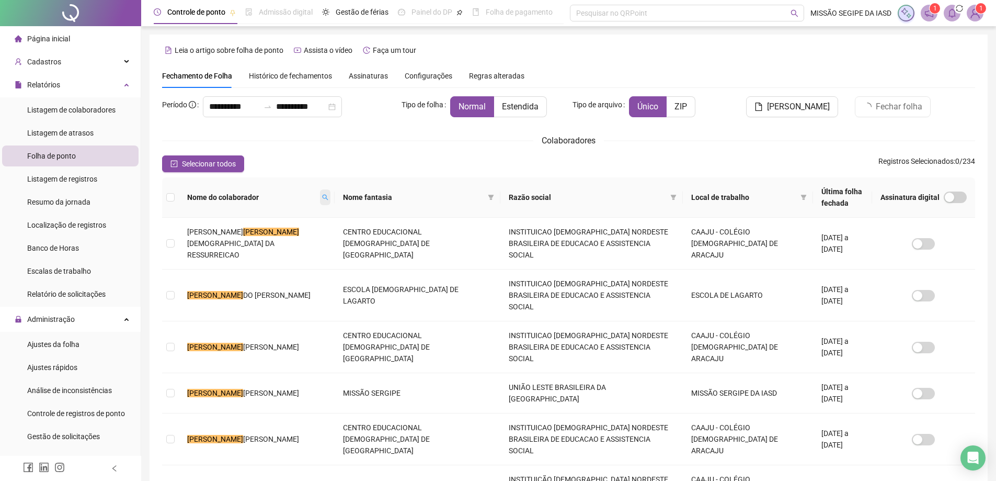
click at [320, 202] on span at bounding box center [325, 197] width 10 height 16
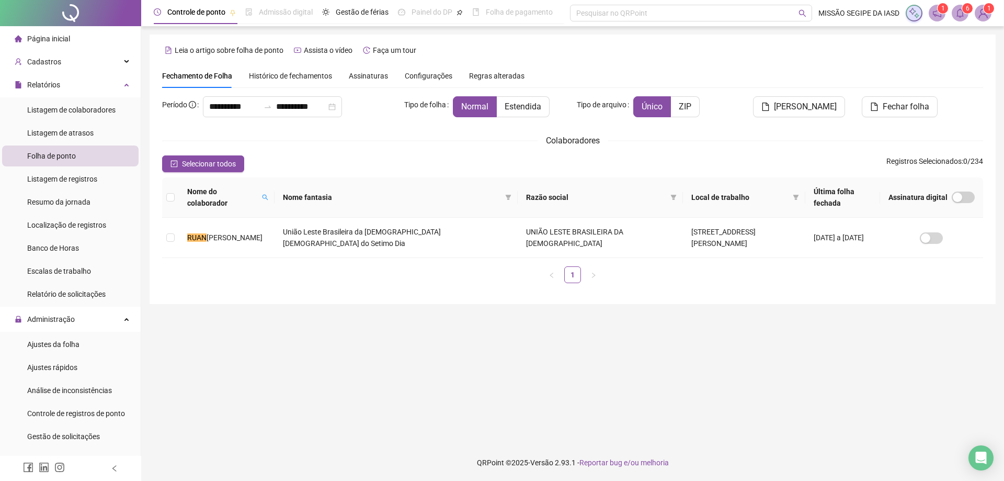
click at [954, 15] on span at bounding box center [960, 13] width 17 height 17
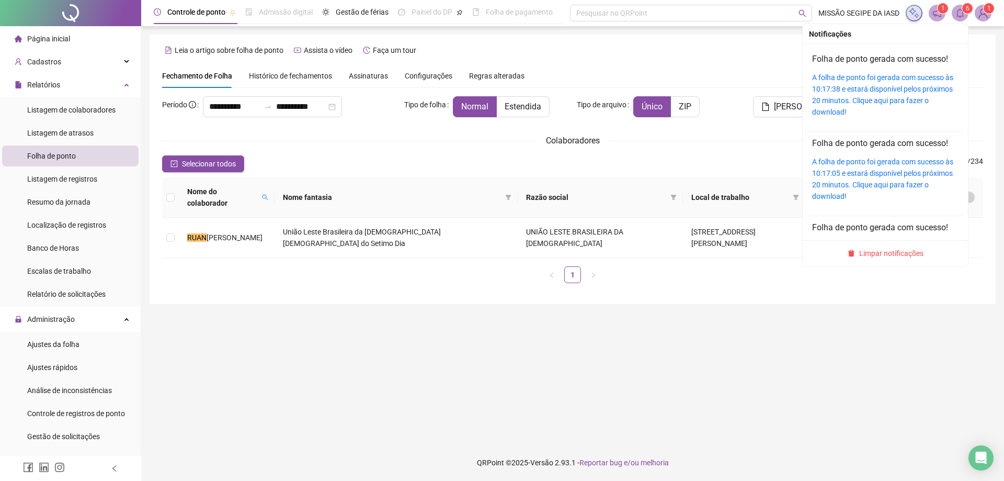
click at [905, 83] on div "A folha de ponto foi gerada com sucesso às 10:17:38 e estará disponível pelos p…" at bounding box center [885, 95] width 146 height 46
click at [895, 85] on link "A folha de ponto foi gerada com sucesso às 10:17:38 e estará disponível pelos p…" at bounding box center [882, 94] width 141 height 43
click at [955, 12] on span at bounding box center [960, 13] width 17 height 17
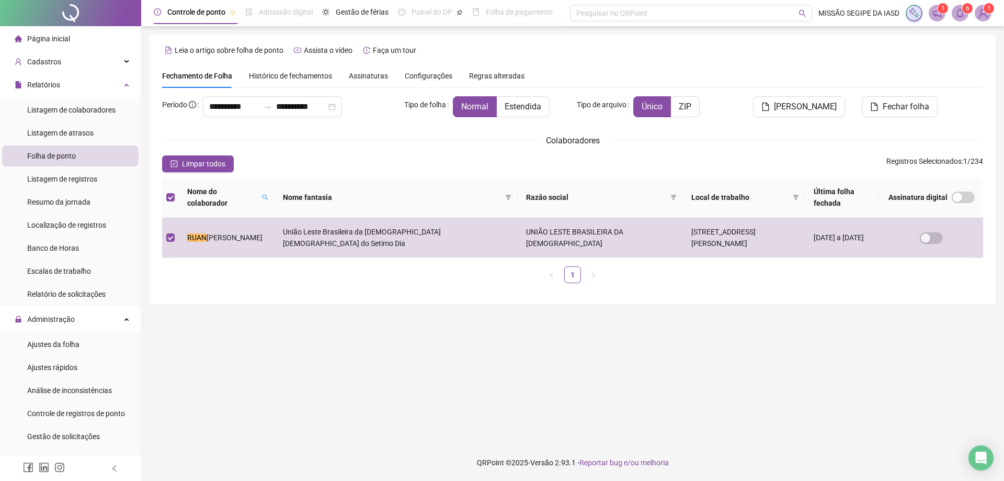
click at [960, 21] on span at bounding box center [960, 13] width 17 height 17
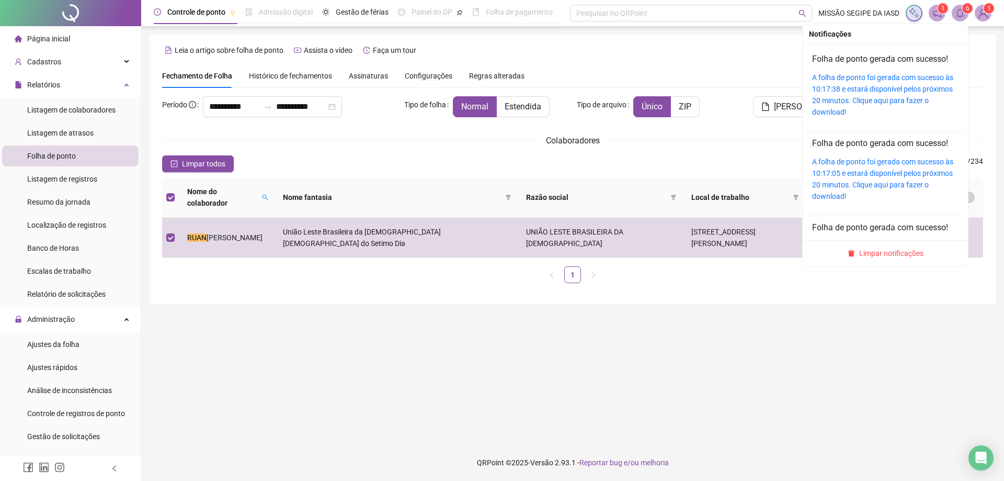
click at [960, 18] on span at bounding box center [960, 13] width 17 height 17
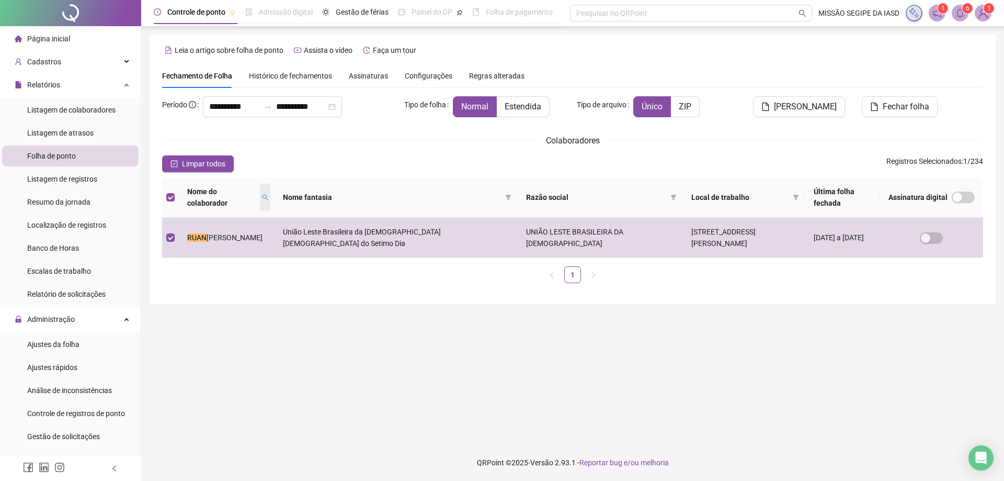
click at [260, 192] on span at bounding box center [265, 197] width 10 height 27
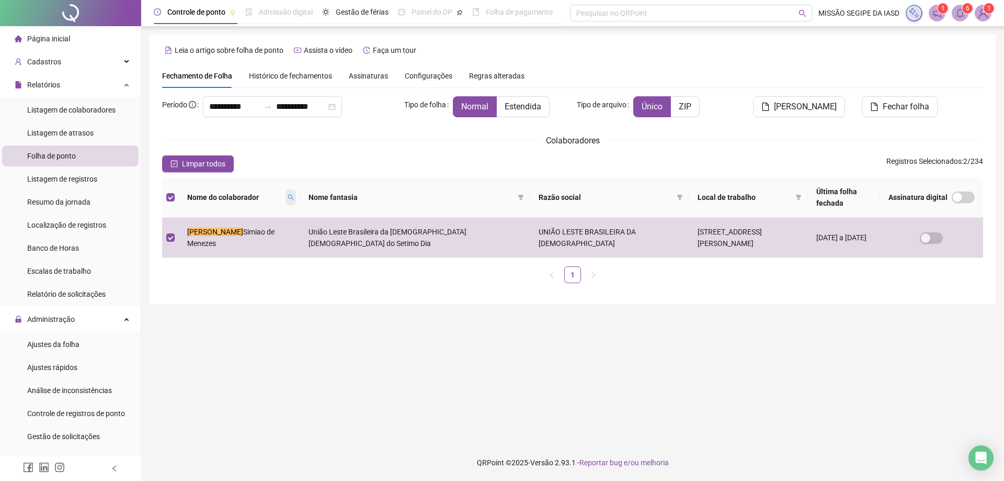
click at [288, 196] on icon "search" at bounding box center [291, 198] width 6 height 6
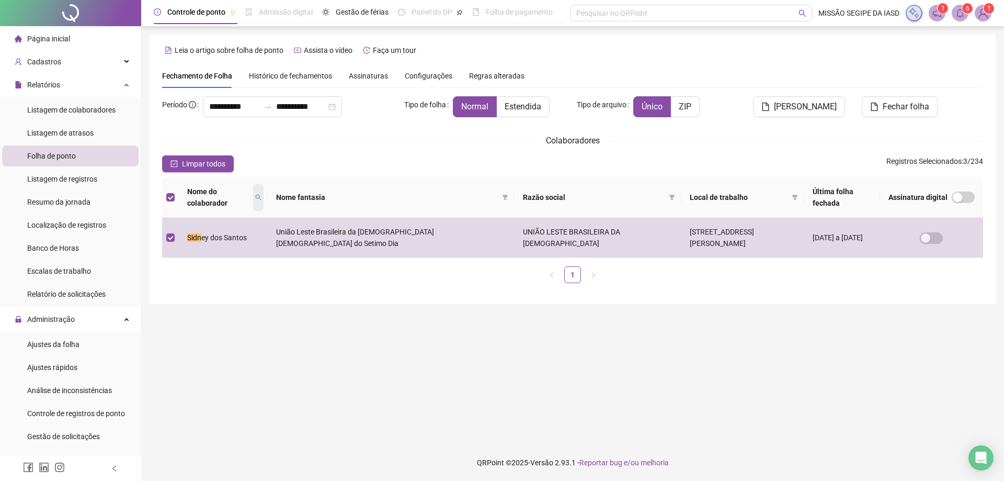
click at [257, 197] on icon "search" at bounding box center [258, 197] width 6 height 6
type input "***"
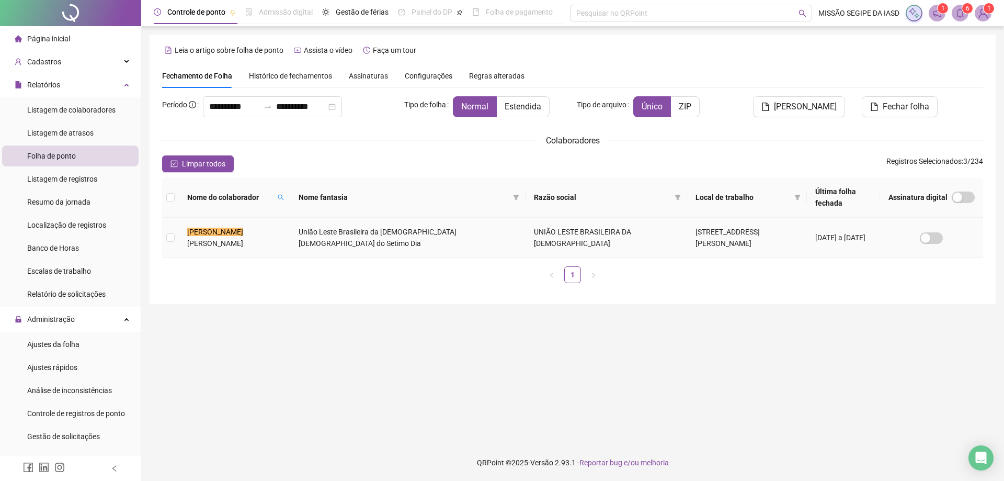
click at [165, 241] on td at bounding box center [170, 238] width 17 height 40
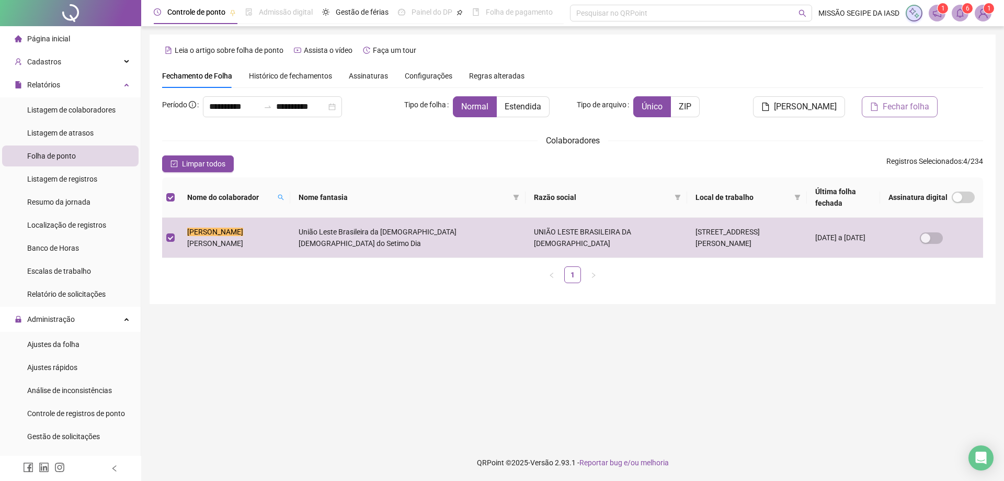
click at [911, 115] on button "Fechar folha" at bounding box center [900, 106] width 76 height 21
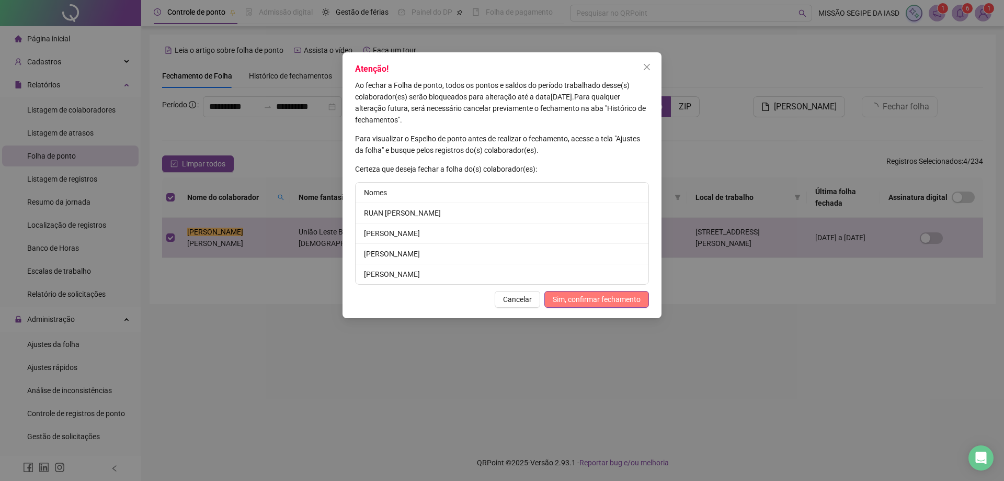
click at [598, 292] on button "Sim, confirmar fechamento" at bounding box center [596, 299] width 105 height 17
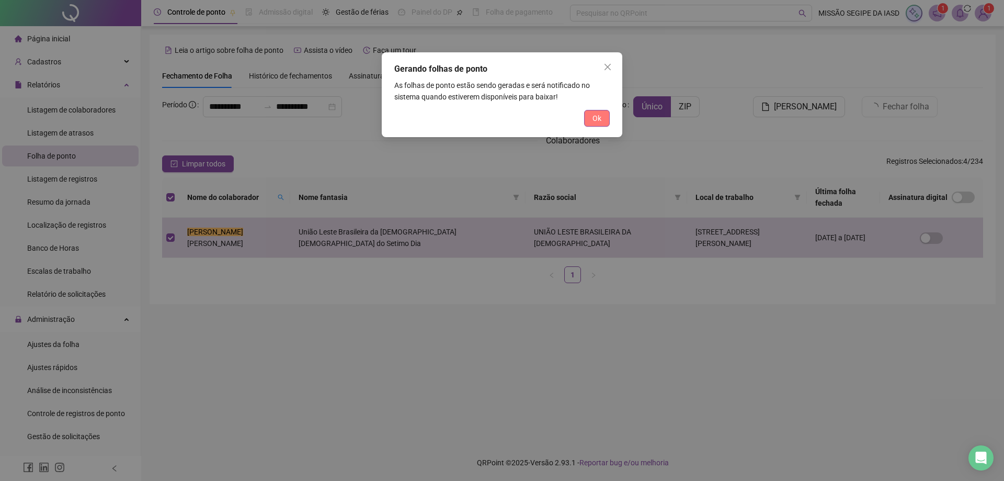
click at [600, 121] on span "Ok" at bounding box center [596, 118] width 9 height 12
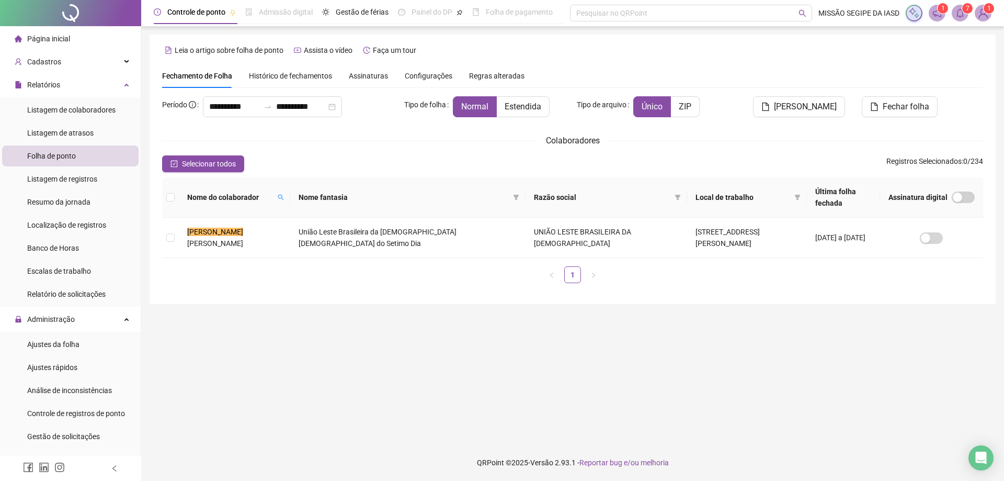
click at [966, 11] on span "7" at bounding box center [968, 8] width 4 height 7
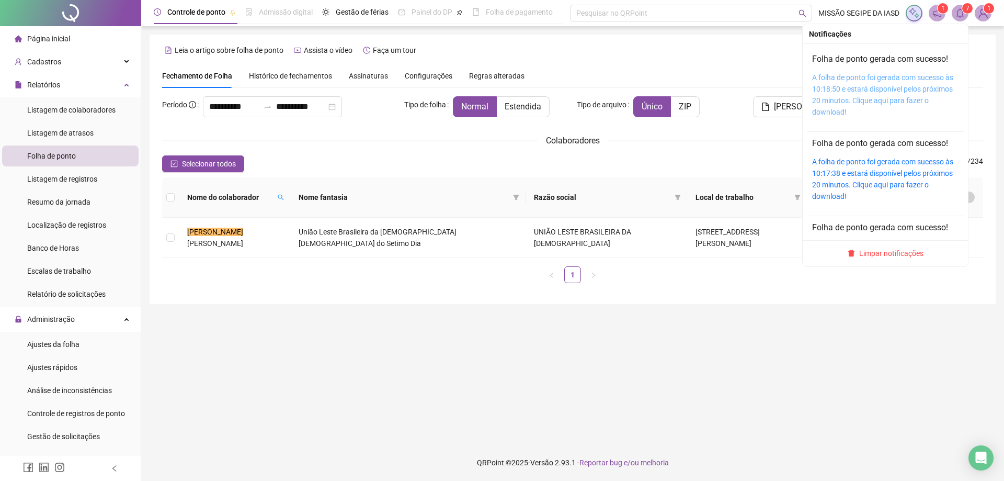
click at [884, 84] on link "A folha de ponto foi gerada com sucesso às 10:18:50 e estará disponível pelos p…" at bounding box center [882, 94] width 141 height 43
